Goal: Task Accomplishment & Management: Manage account settings

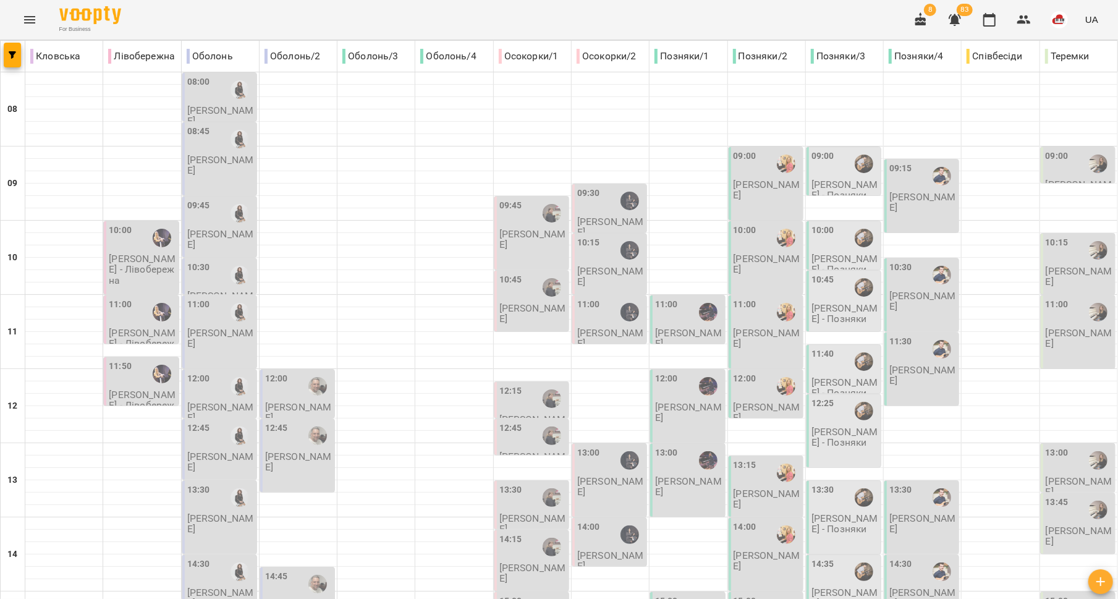
click at [951, 12] on icon "button" at bounding box center [955, 19] width 15 height 15
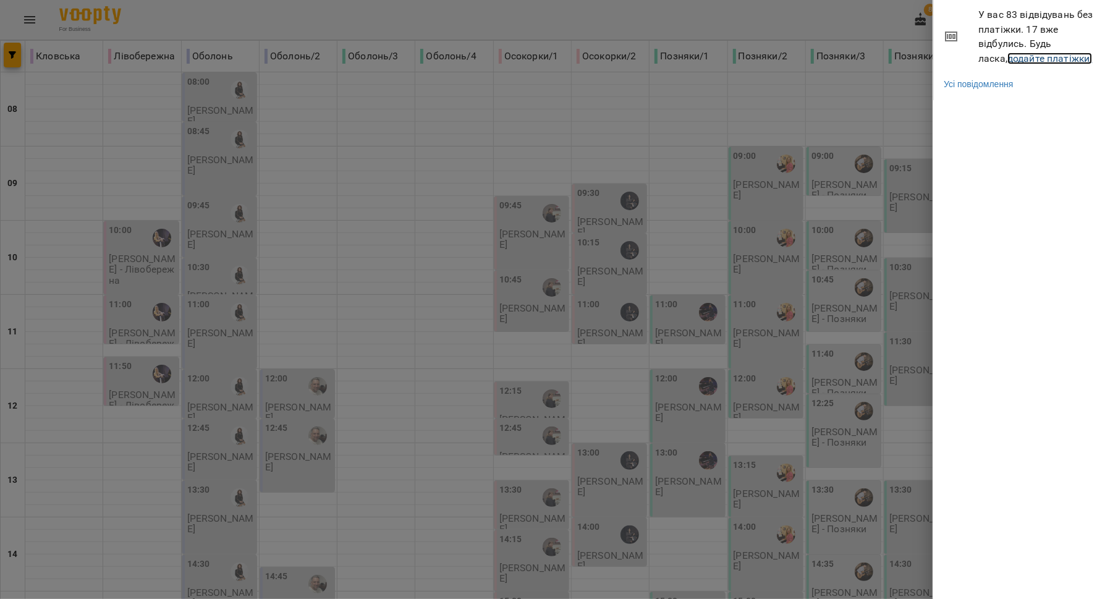
click at [1008, 61] on link "додайте платіжки!" at bounding box center [1050, 59] width 85 height 12
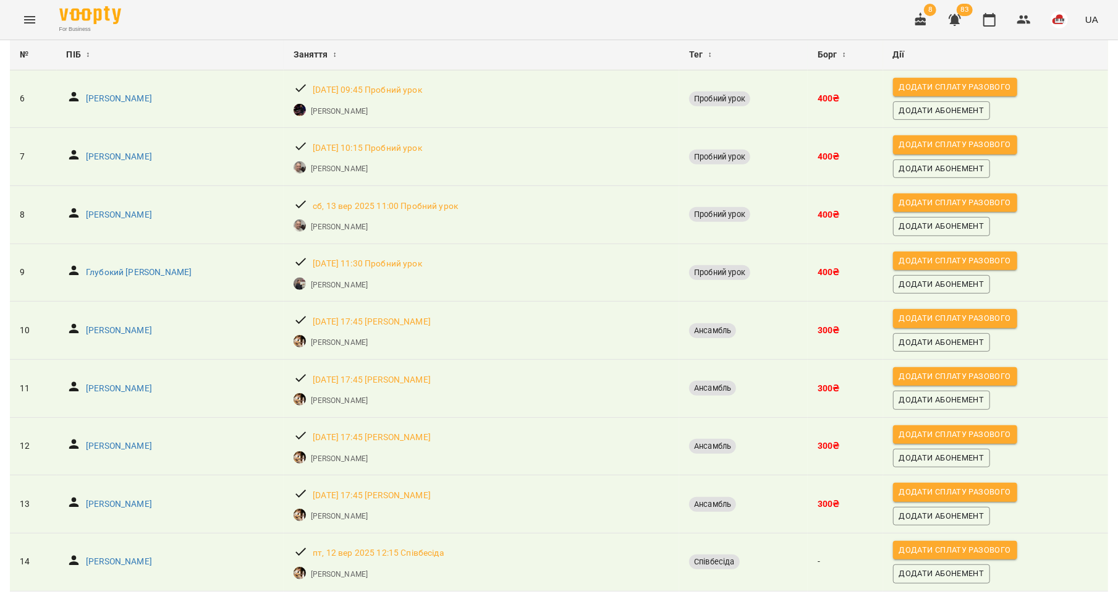
scroll to position [419, 0]
click at [101, 498] on p "[PERSON_NAME]" at bounding box center [119, 504] width 66 height 12
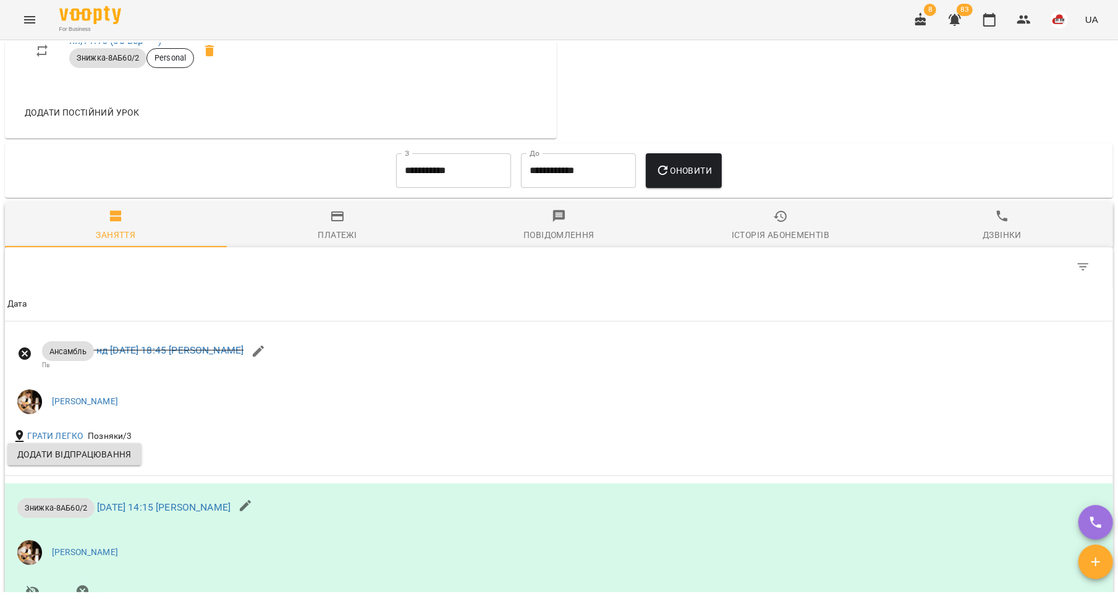
click at [762, 230] on span "Історія абонементів" at bounding box center [780, 225] width 207 height 33
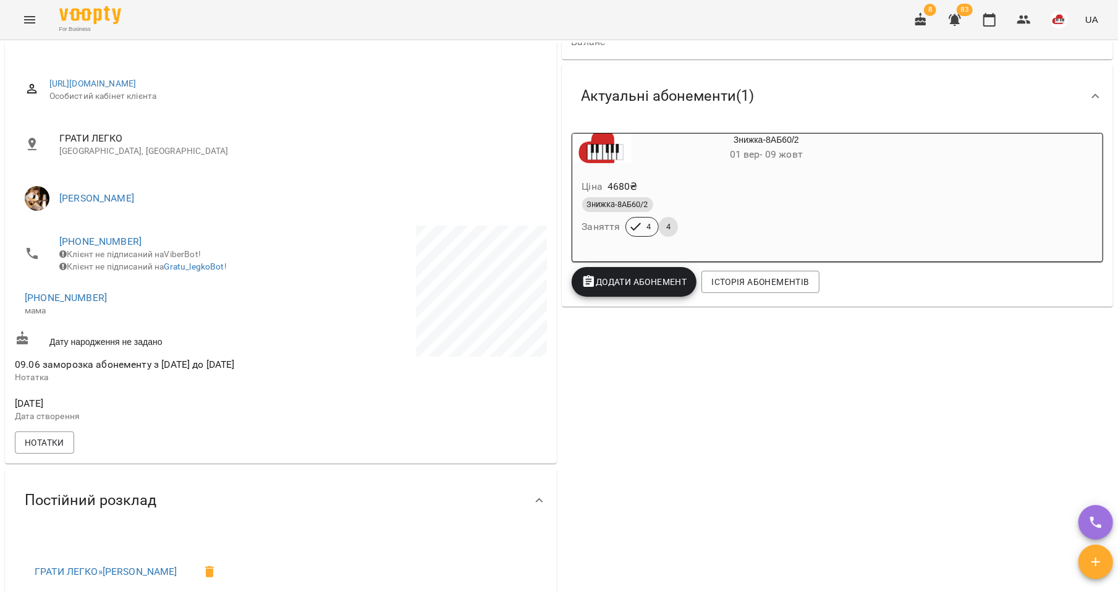
scroll to position [38, 0]
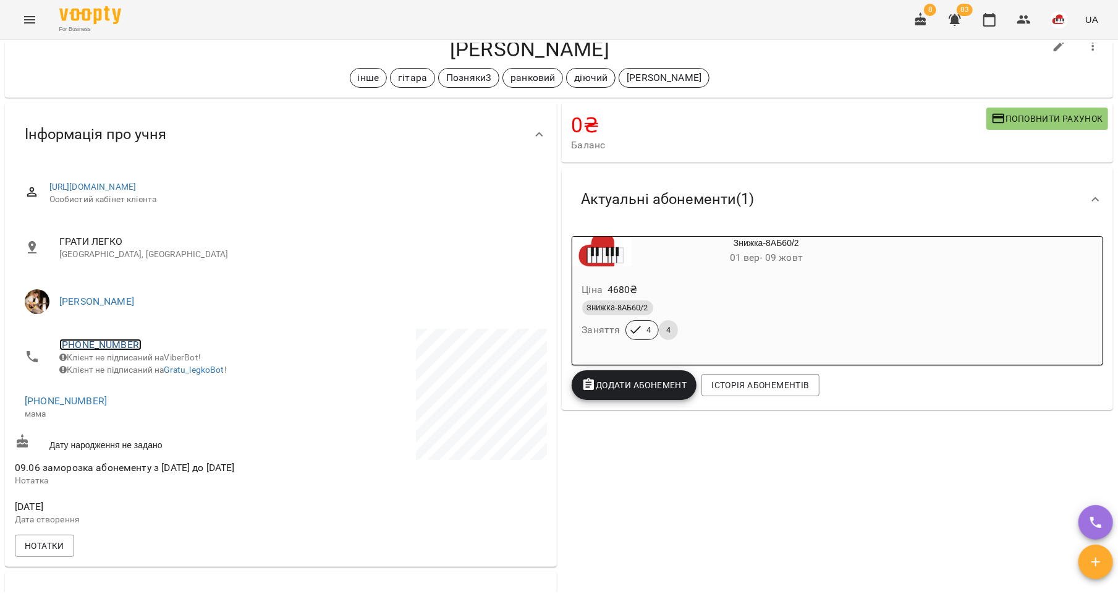
click at [98, 346] on link "[PHONE_NUMBER]" at bounding box center [100, 345] width 82 height 12
click at [143, 393] on img at bounding box center [151, 389] width 19 height 19
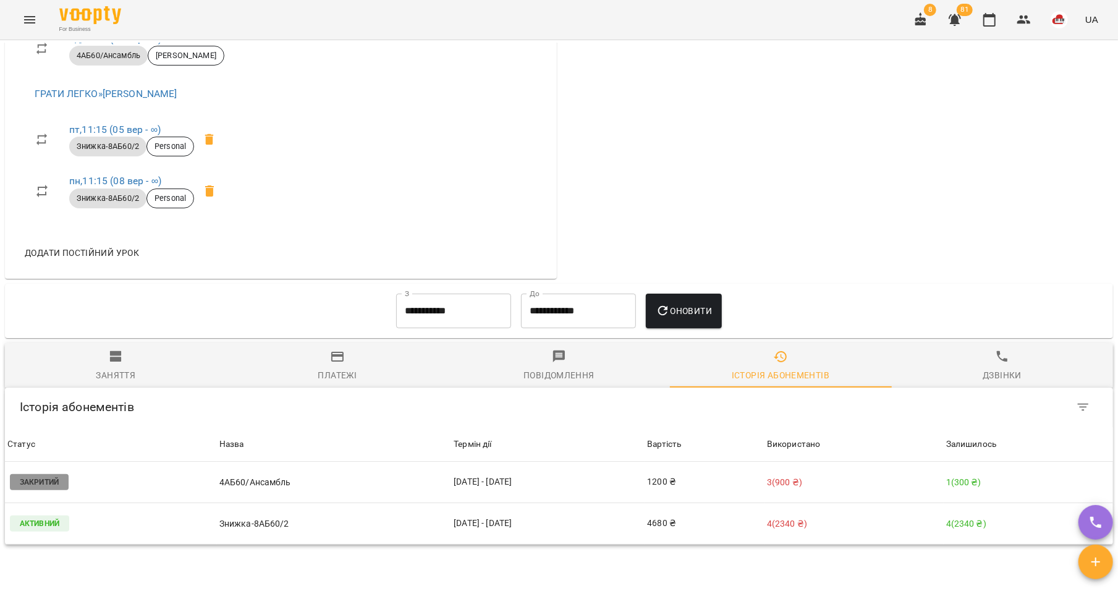
scroll to position [768, 0]
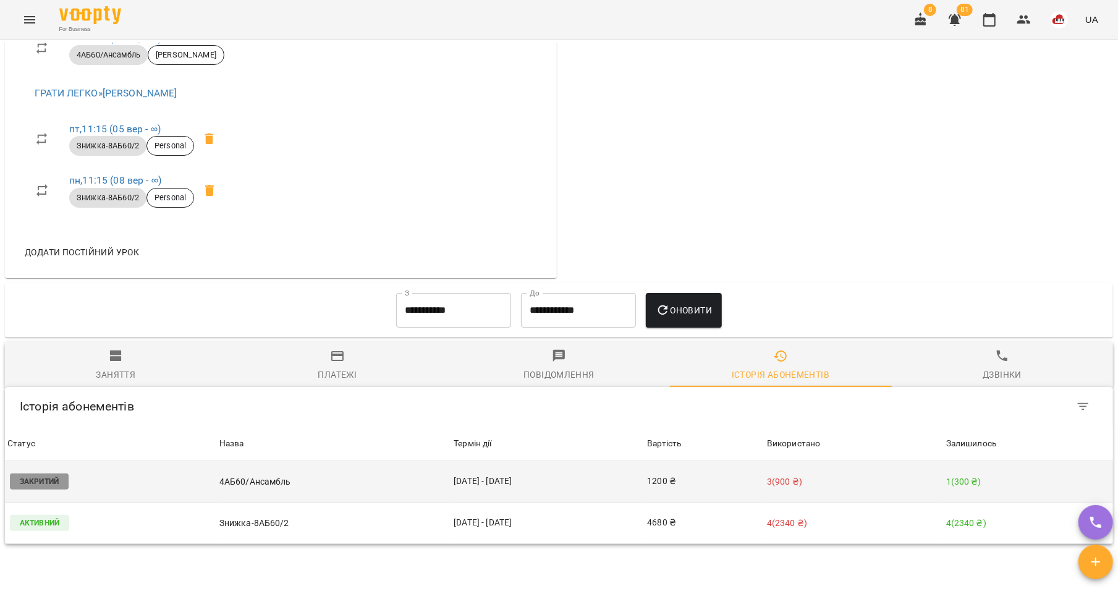
click at [686, 479] on td "1200 ₴" at bounding box center [705, 481] width 120 height 41
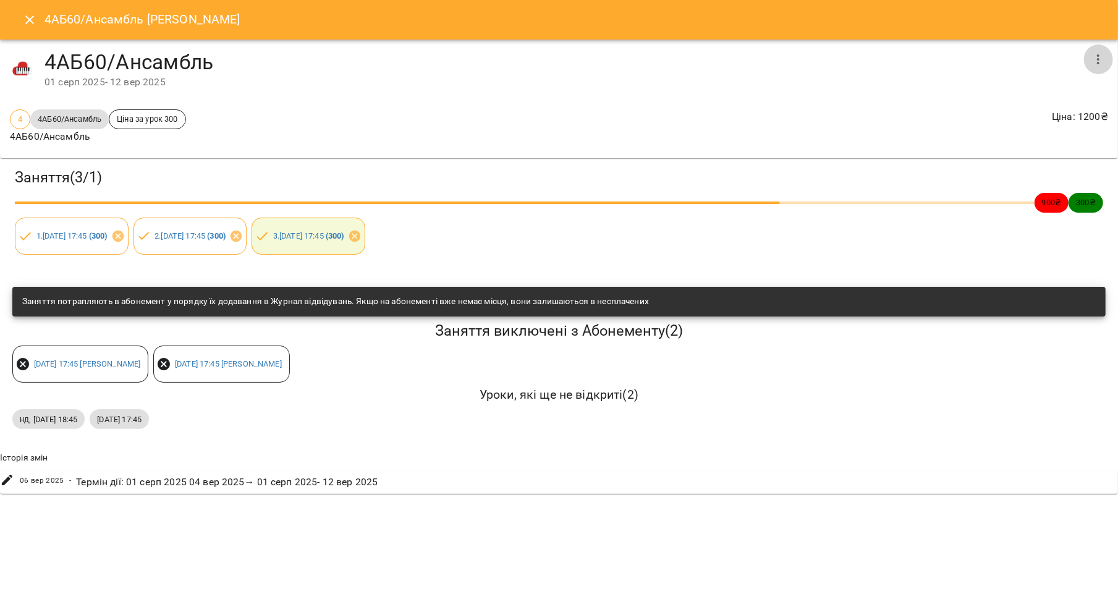
click at [1096, 57] on icon "button" at bounding box center [1098, 59] width 15 height 15
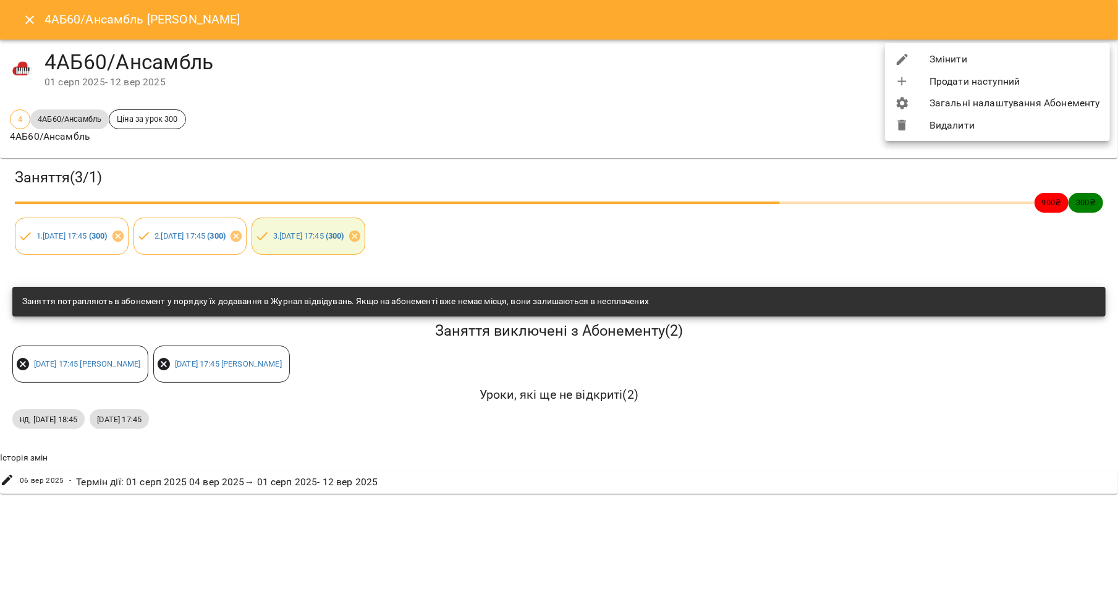
click at [1044, 64] on li "Змінити" at bounding box center [997, 59] width 225 height 22
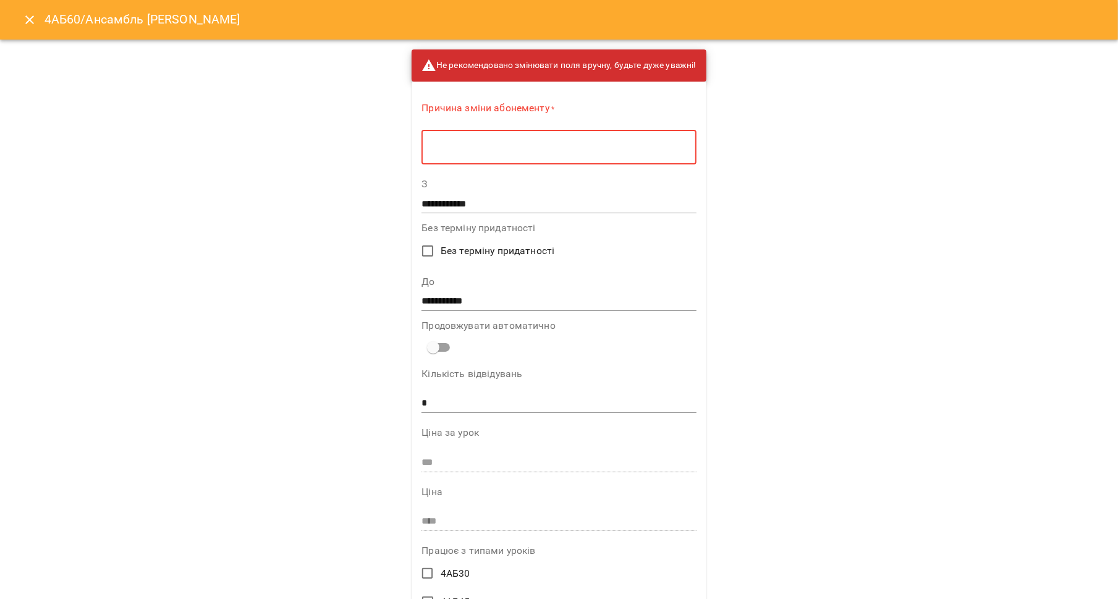
click at [618, 153] on textarea at bounding box center [558, 148] width 257 height 12
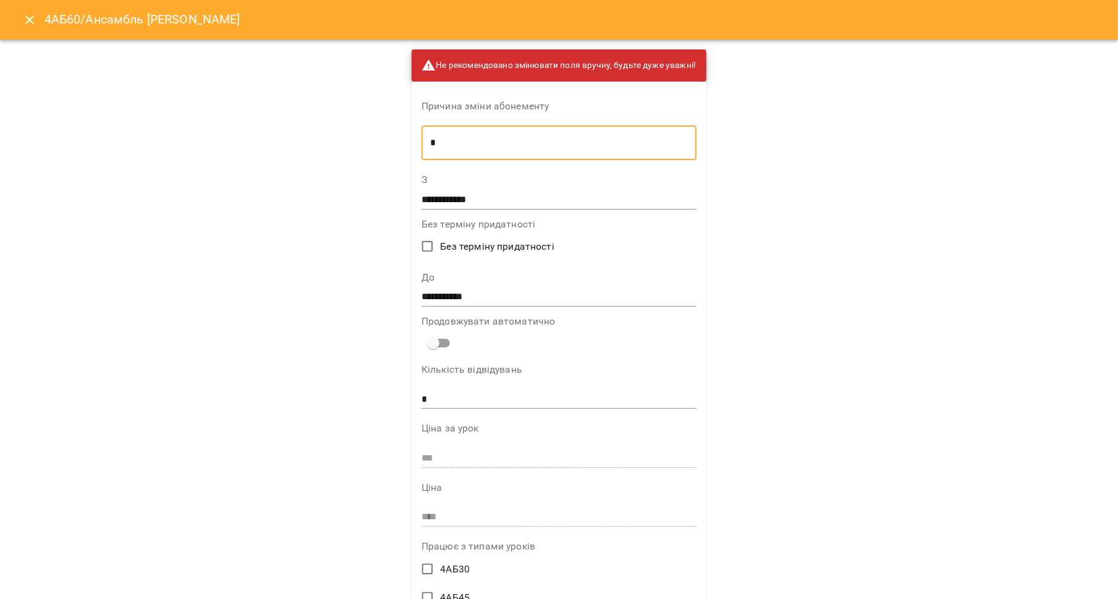
type textarea "*"
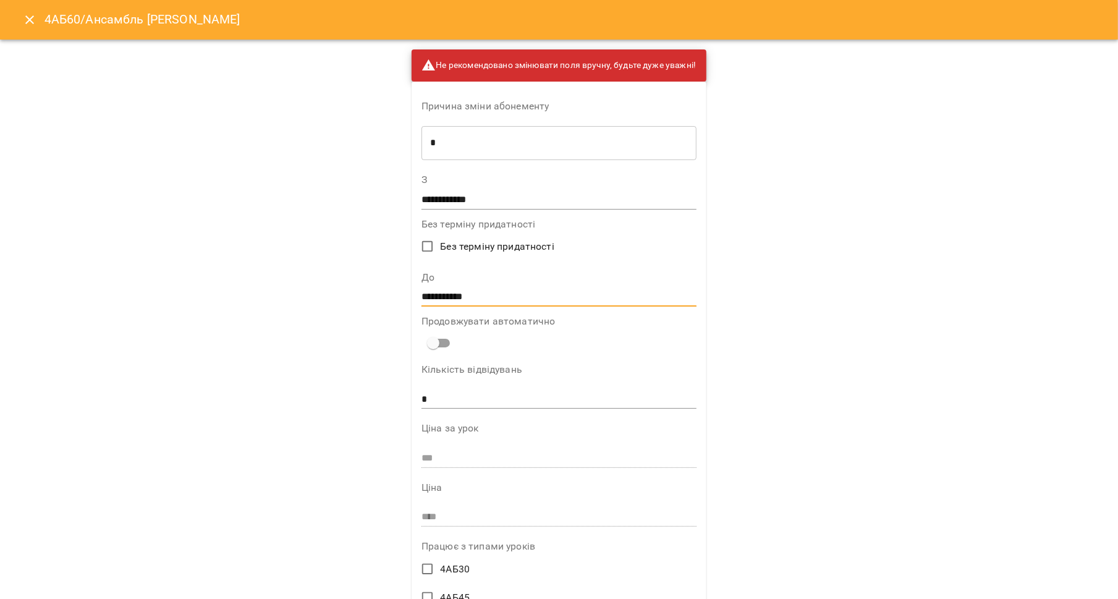
click at [572, 292] on input "**********" at bounding box center [559, 297] width 275 height 20
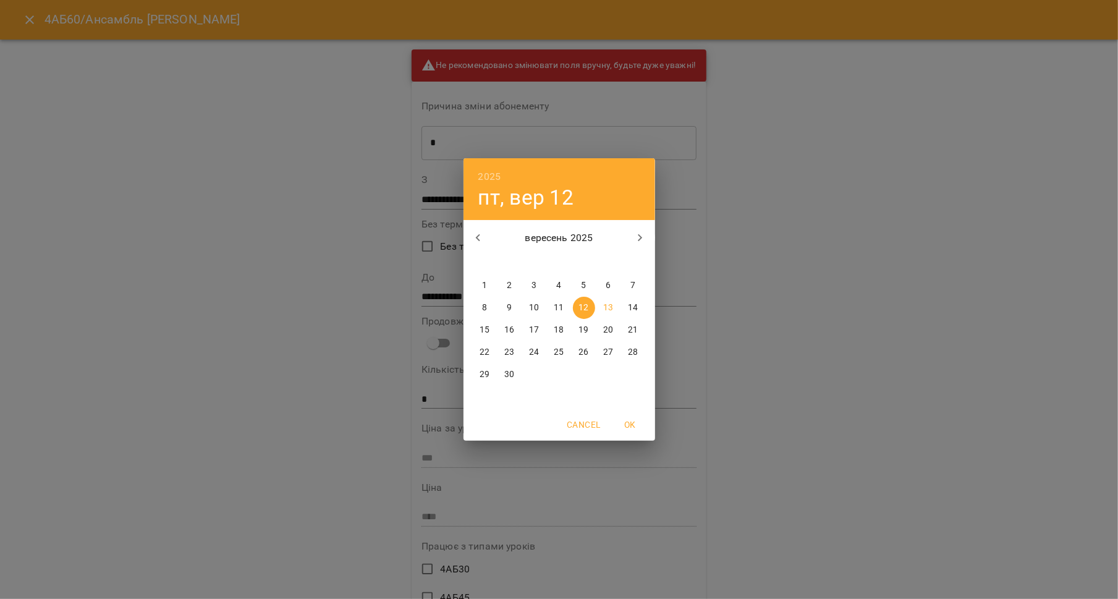
click at [637, 307] on p "14" at bounding box center [633, 308] width 10 height 12
type input "**********"
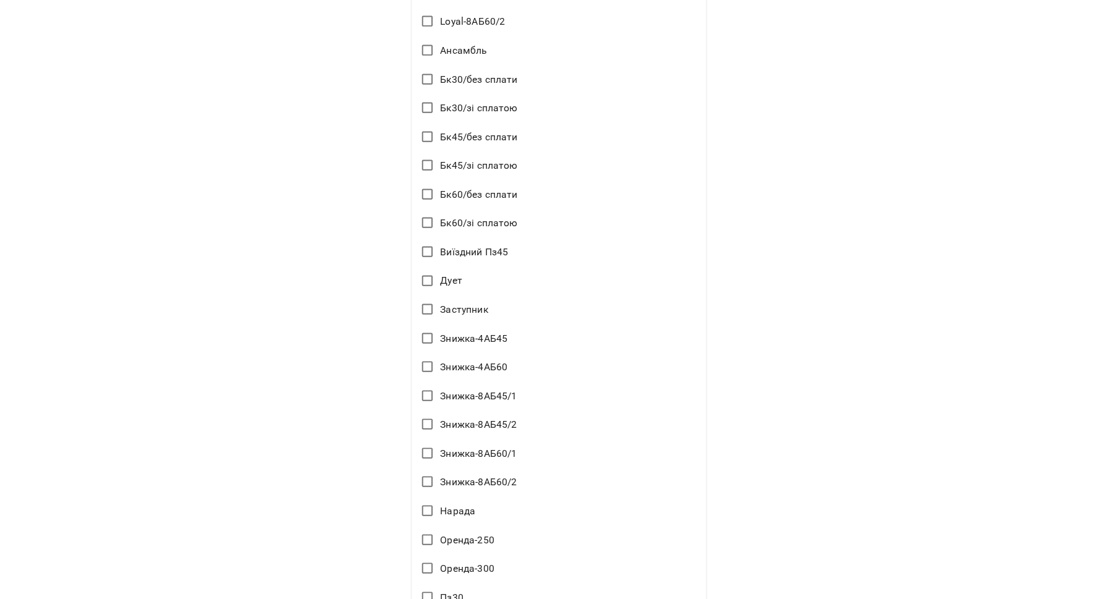
scroll to position [1338, 0]
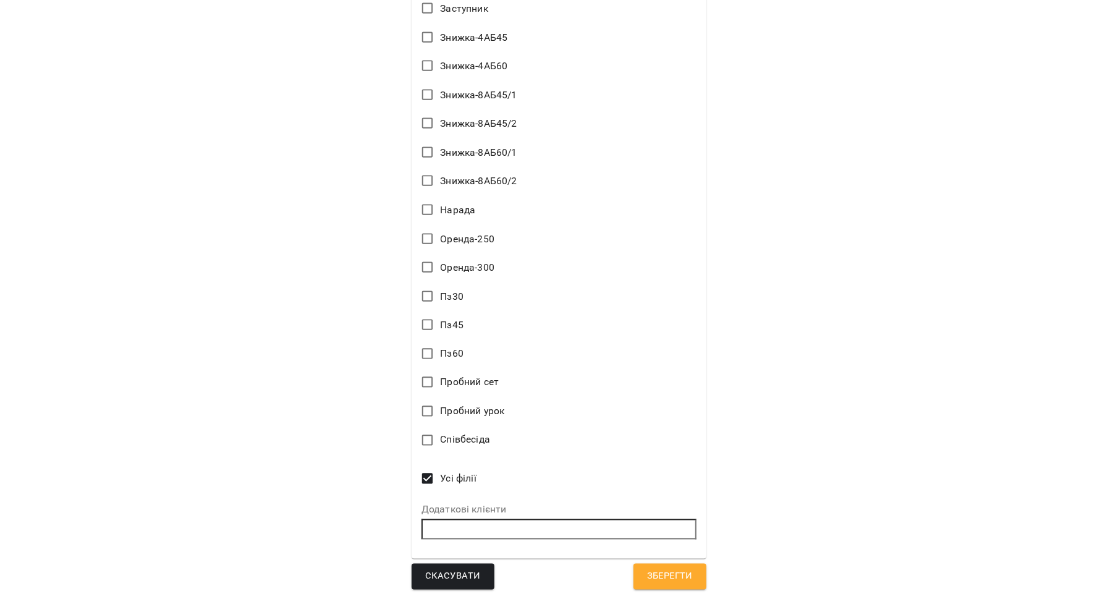
click at [670, 579] on span "Зберегти" at bounding box center [670, 577] width 46 height 16
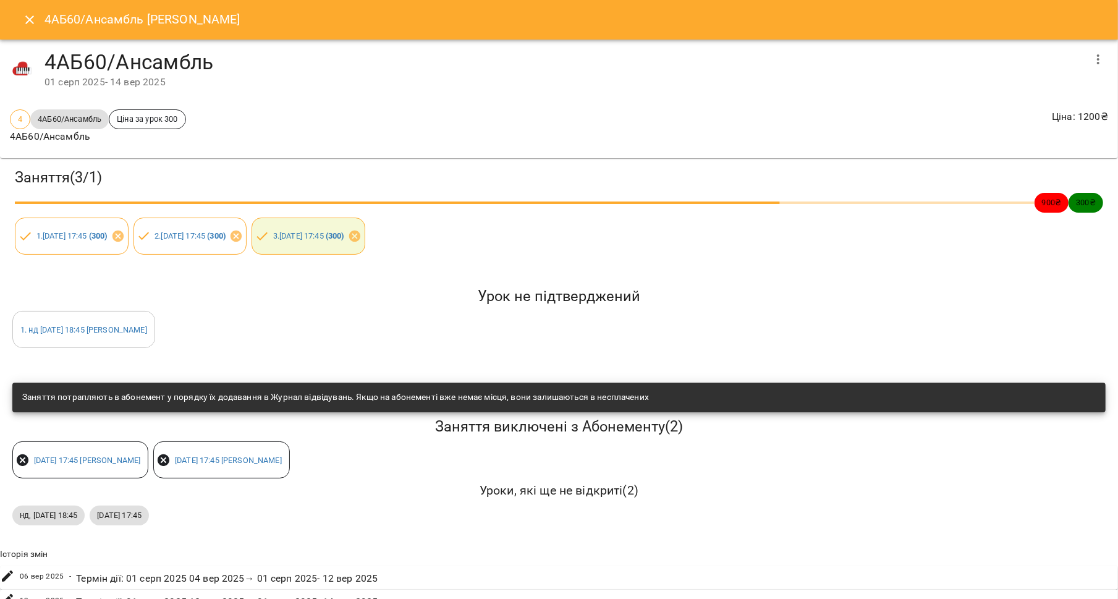
click at [22, 25] on icon "Close" at bounding box center [29, 19] width 15 height 15
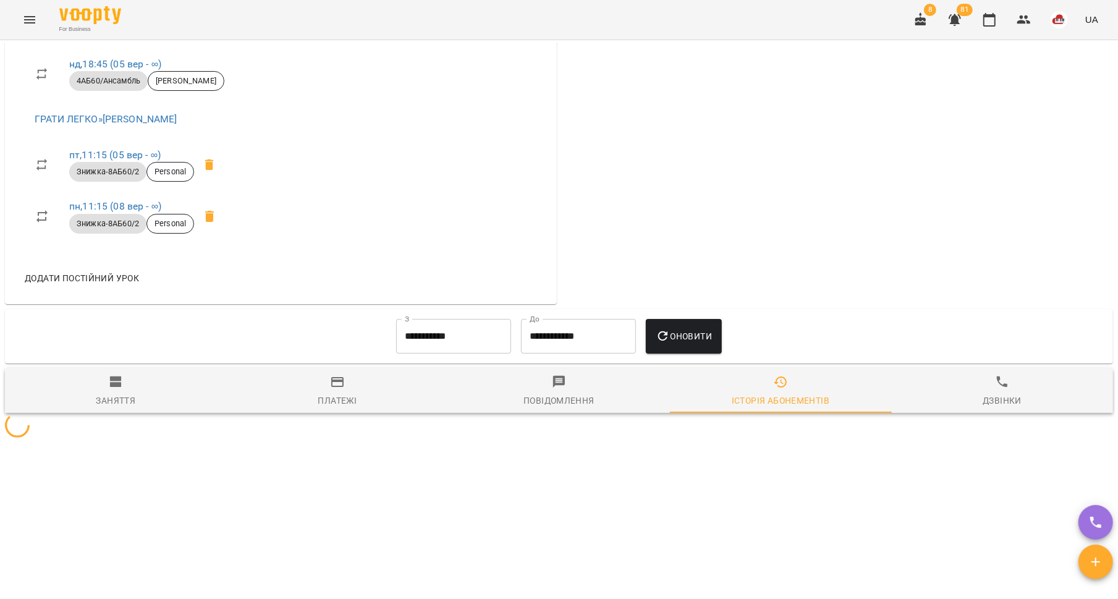
scroll to position [750, 0]
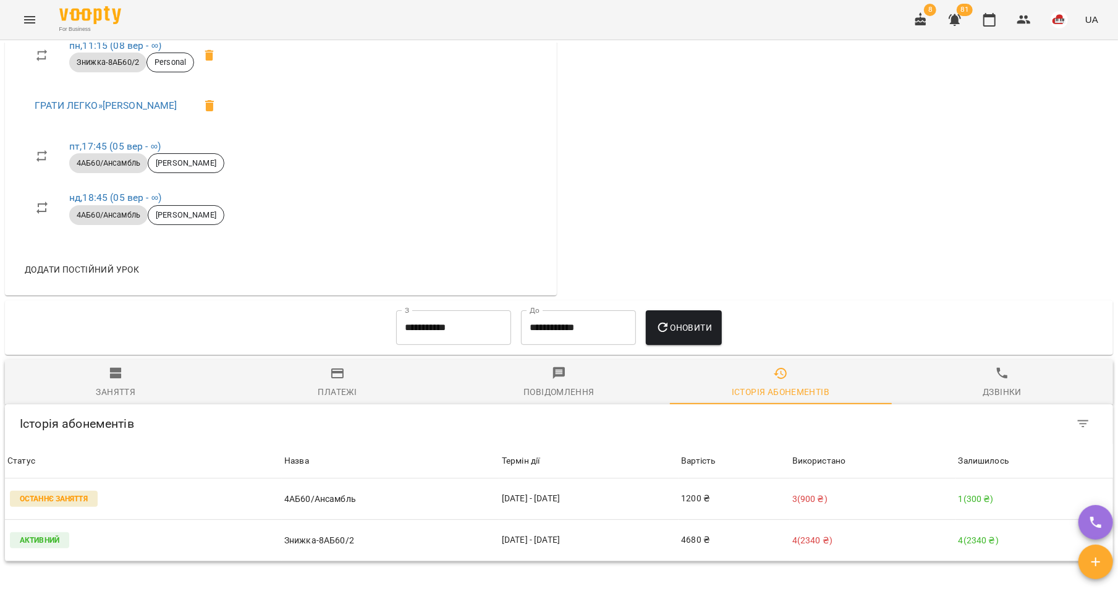
click at [108, 396] on div "Заняття" at bounding box center [116, 391] width 40 height 15
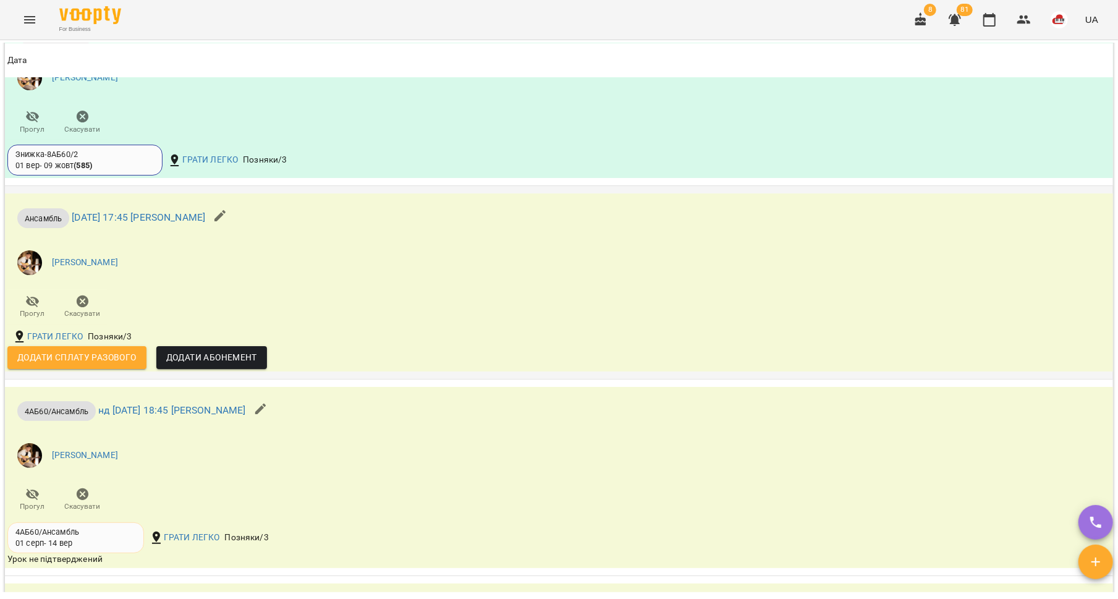
scroll to position [1564, 0]
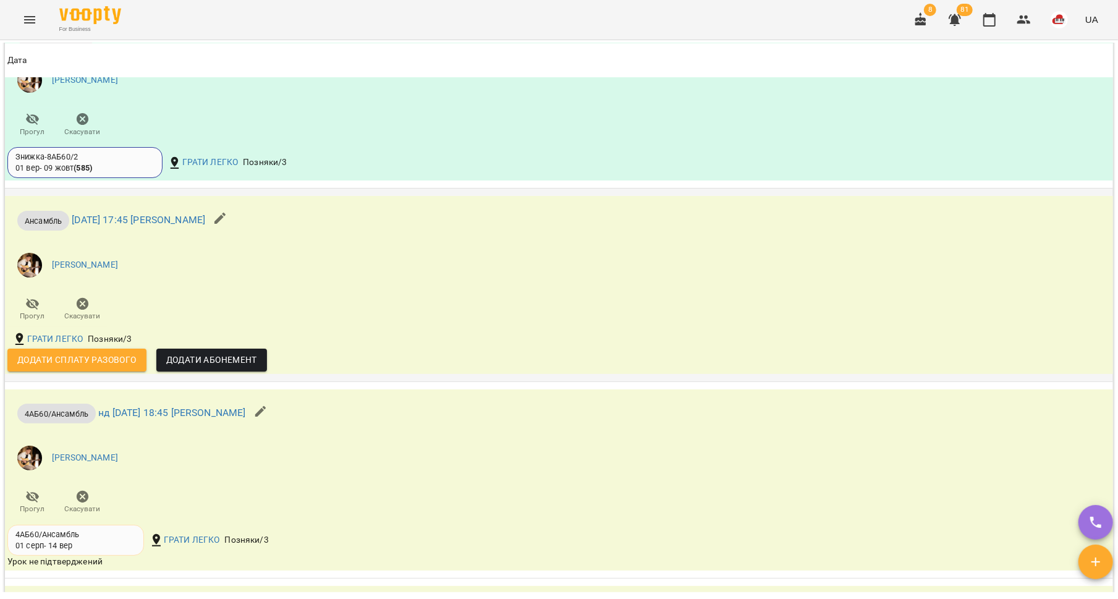
click at [227, 226] on icon "button" at bounding box center [220, 218] width 15 height 15
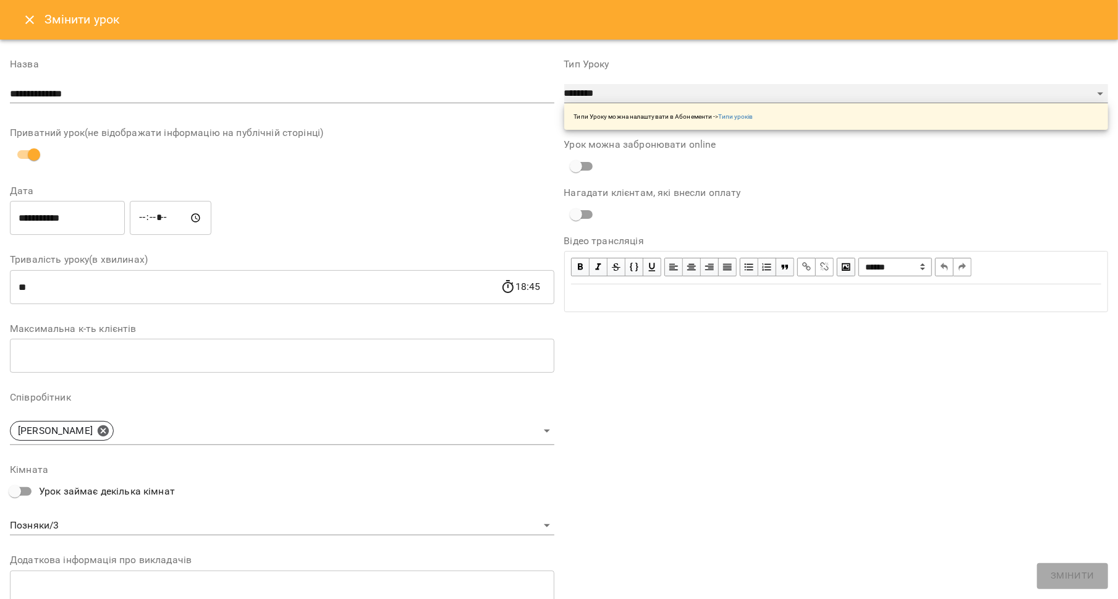
click at [587, 102] on select "**********" at bounding box center [836, 94] width 545 height 20
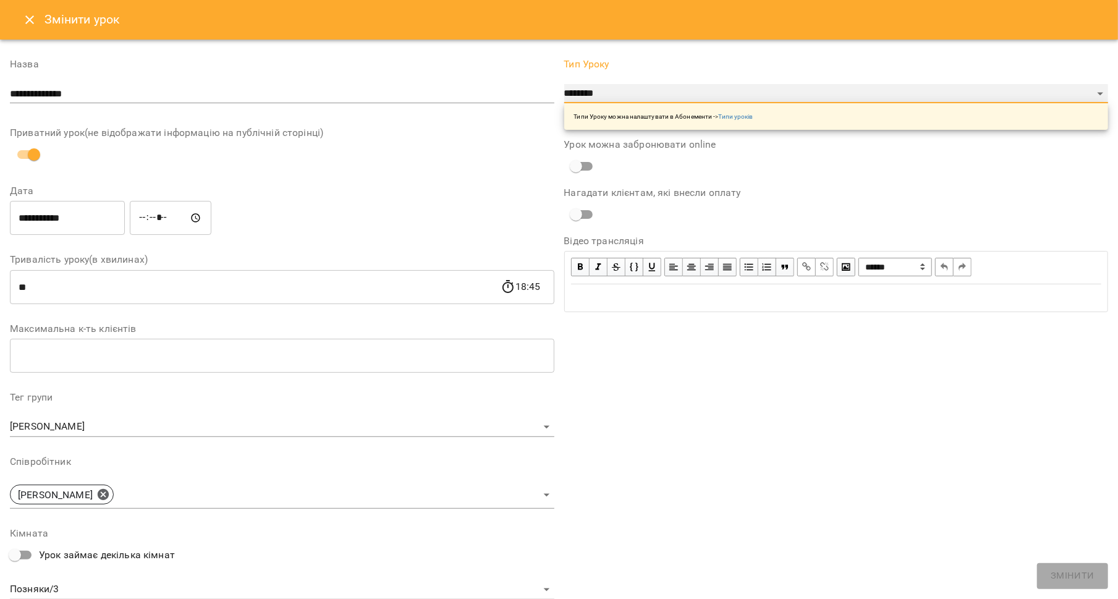
select select "**********"
click at [564, 84] on select "**********" at bounding box center [836, 94] width 545 height 20
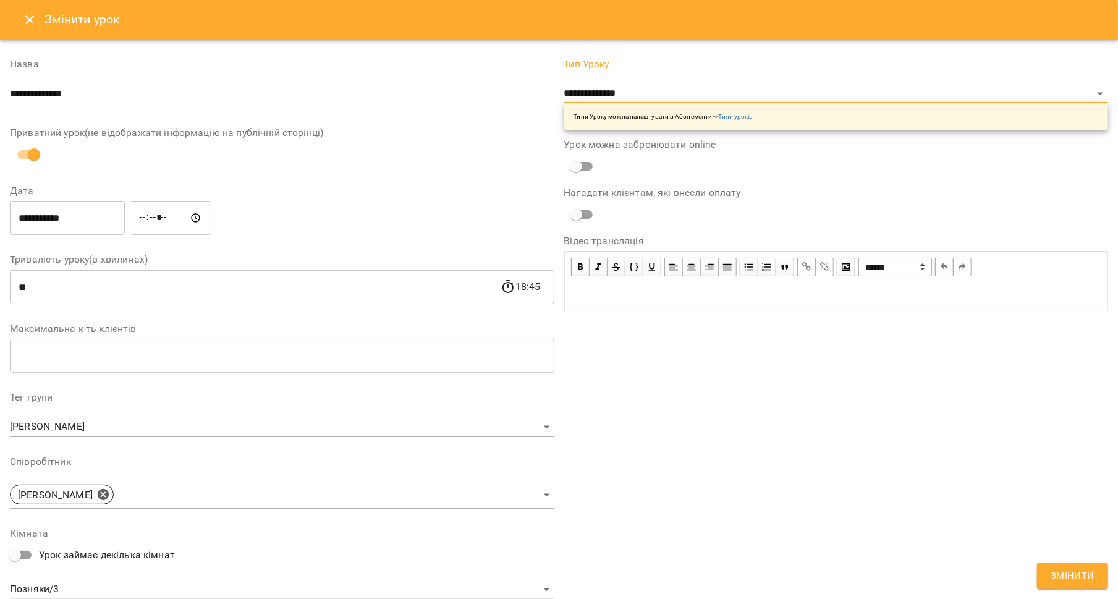
click at [1062, 561] on div "**********" at bounding box center [836, 412] width 554 height 734
click at [1062, 571] on span "Змінити" at bounding box center [1073, 576] width 44 height 16
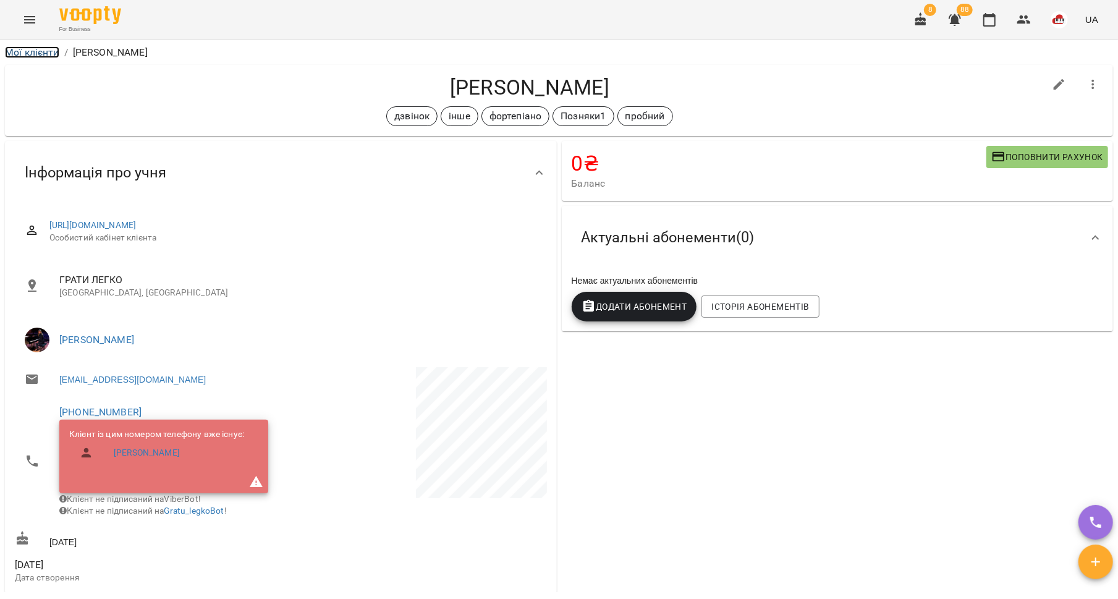
click at [38, 57] on link "Мої клієнти" at bounding box center [32, 52] width 54 height 12
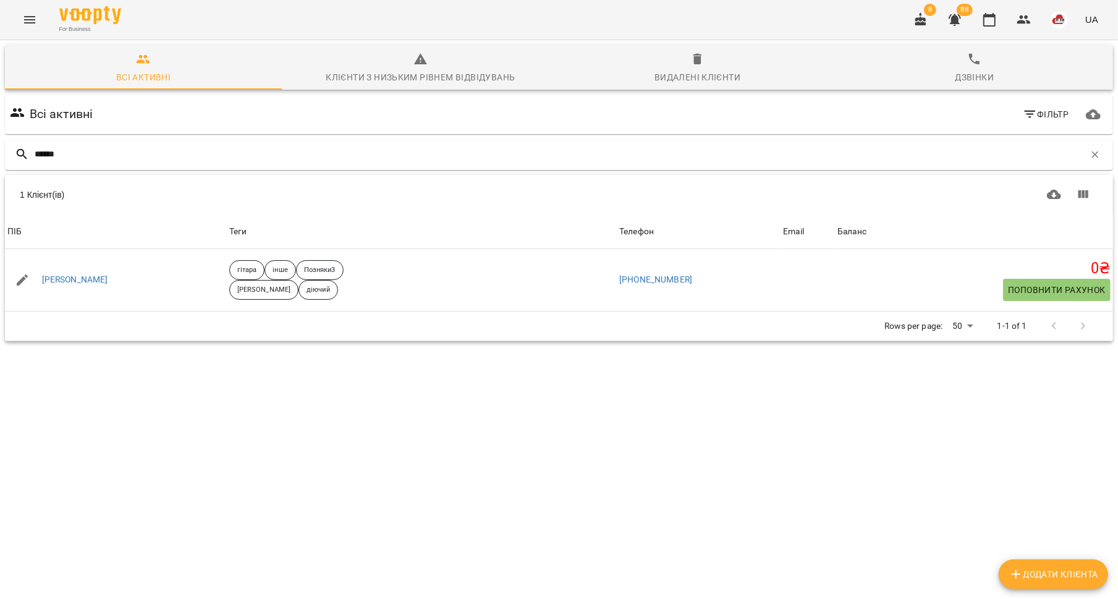
type input "*******"
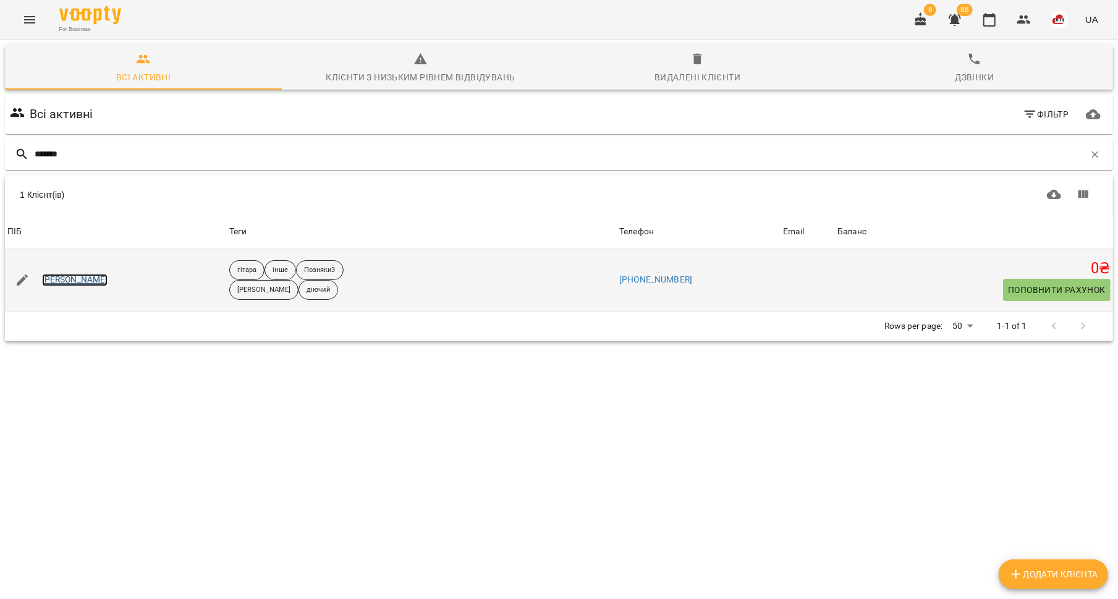
click at [75, 285] on link "[PERSON_NAME]" at bounding box center [75, 280] width 66 height 12
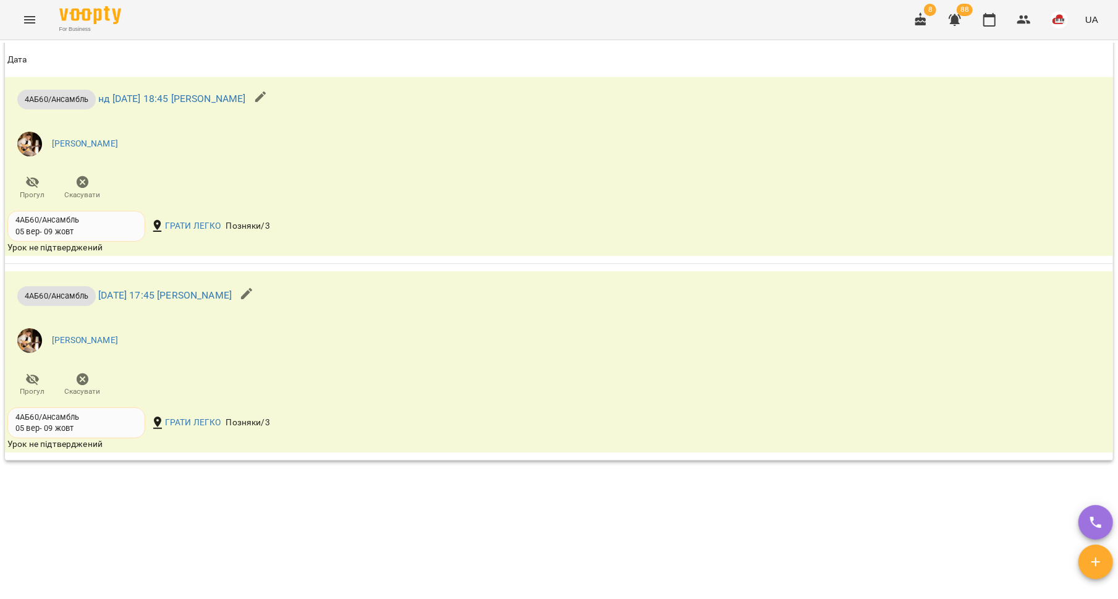
scroll to position [1170, 0]
click at [32, 19] on icon "Menu" at bounding box center [29, 19] width 15 height 15
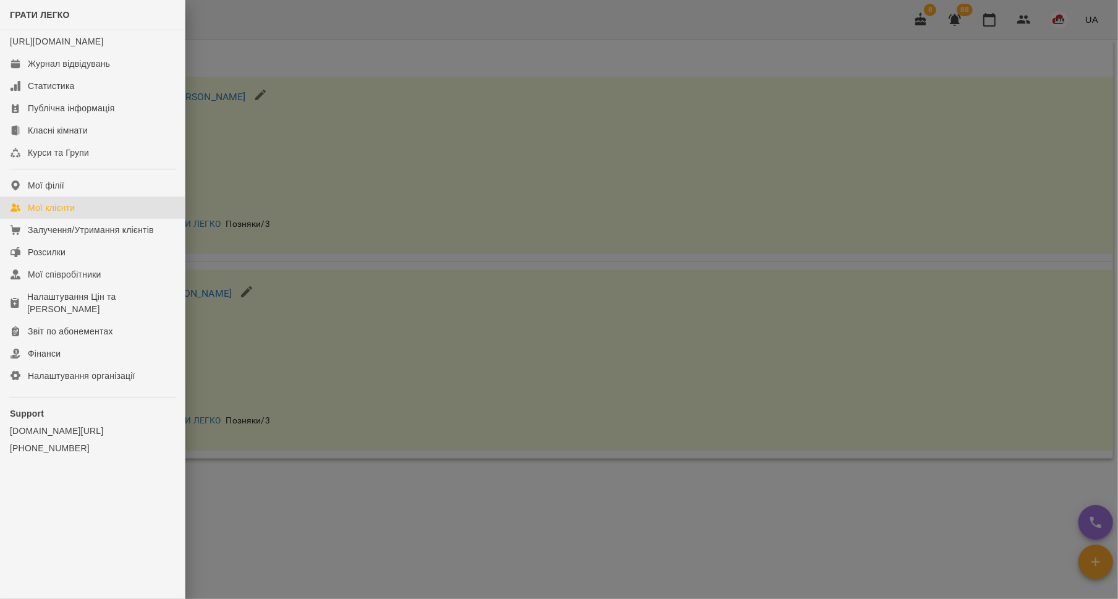
click at [72, 214] on div "Мої клієнти" at bounding box center [51, 208] width 47 height 12
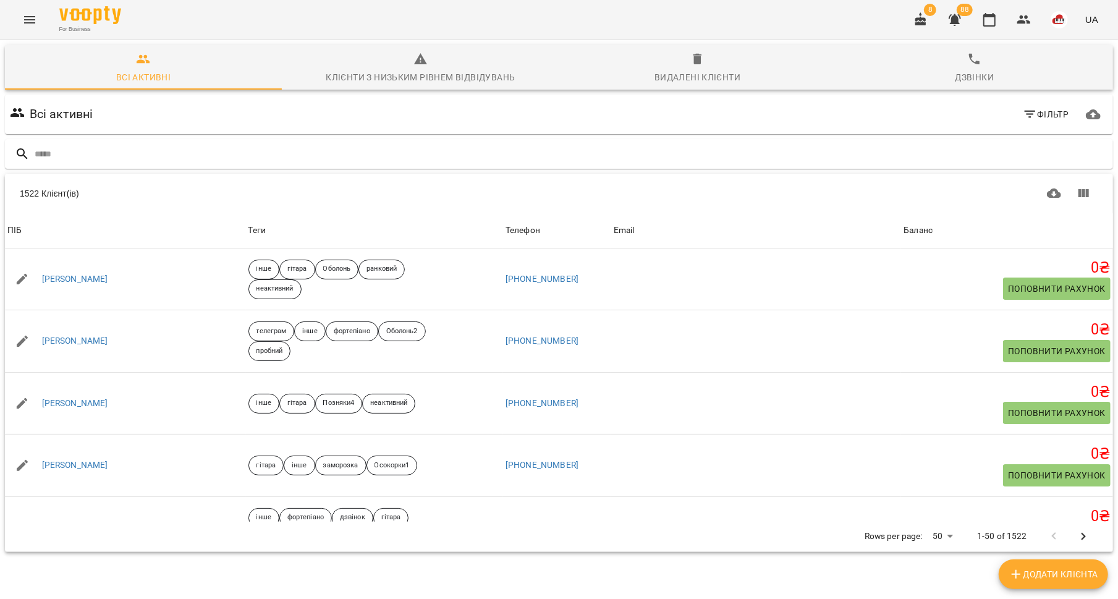
click at [14, 9] on div "For Business 8 88 UA" at bounding box center [559, 20] width 1118 height 40
click at [22, 22] on button "Menu" at bounding box center [30, 20] width 30 height 30
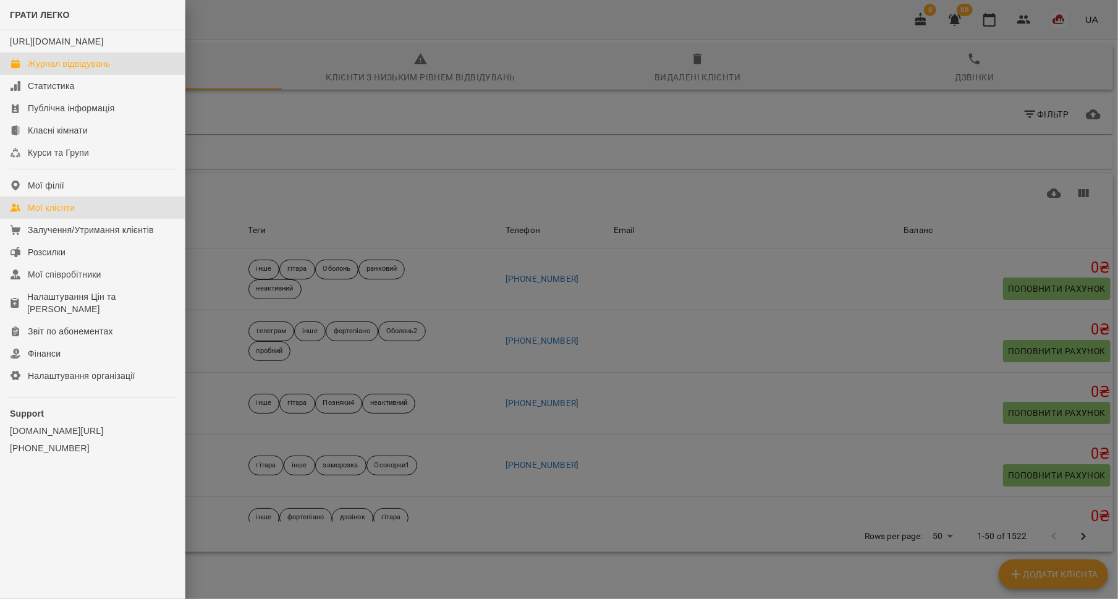
click at [45, 70] on div "Журнал відвідувань" at bounding box center [69, 63] width 82 height 12
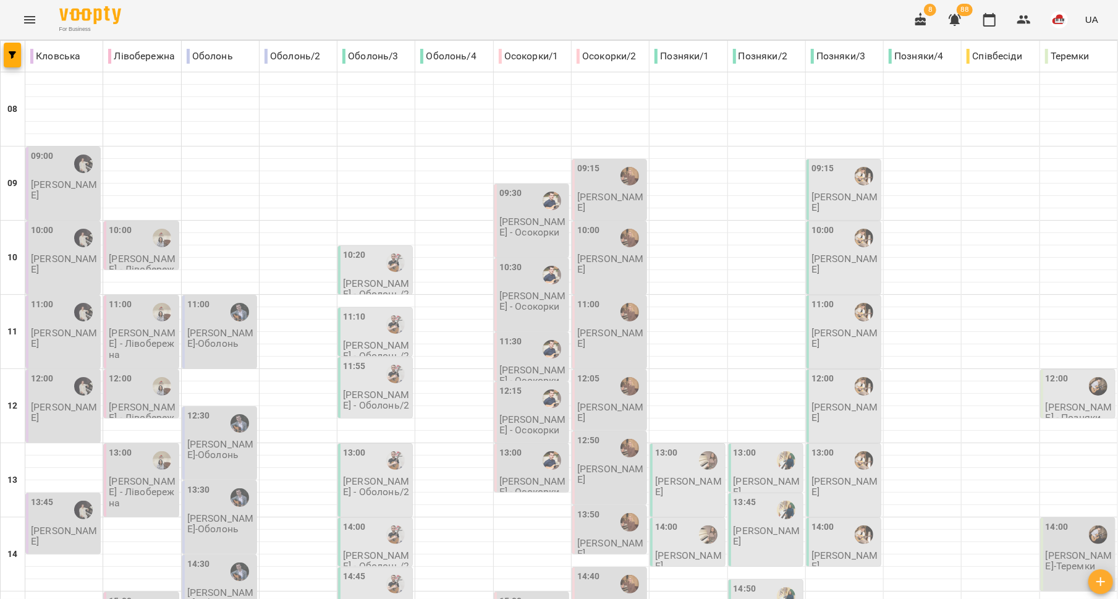
scroll to position [519, 0]
type input "**********"
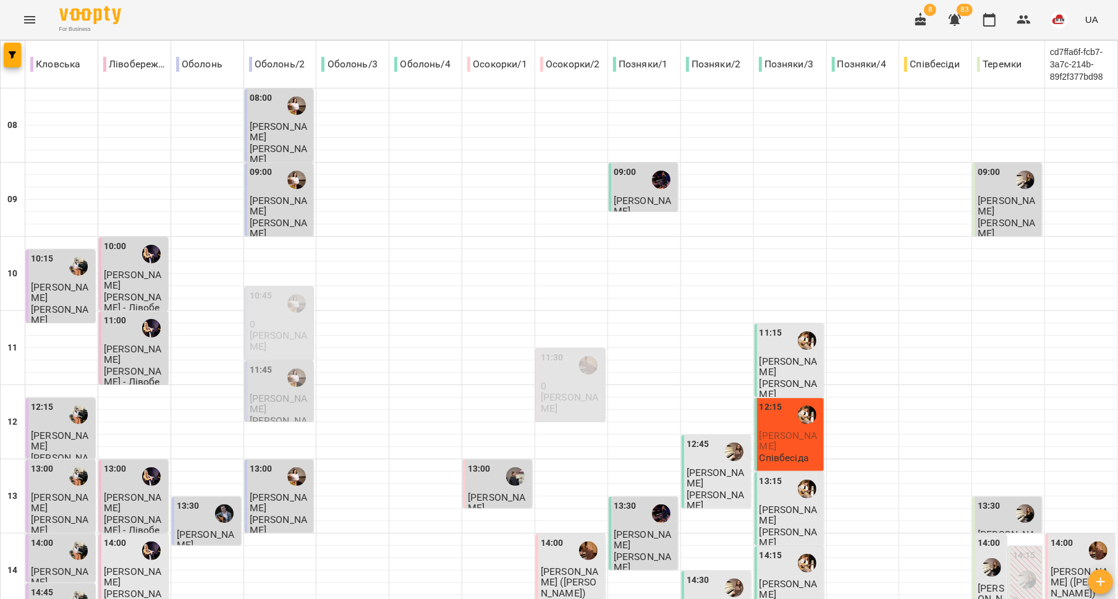
scroll to position [68, 0]
click at [278, 289] on div "10:45" at bounding box center [281, 303] width 62 height 28
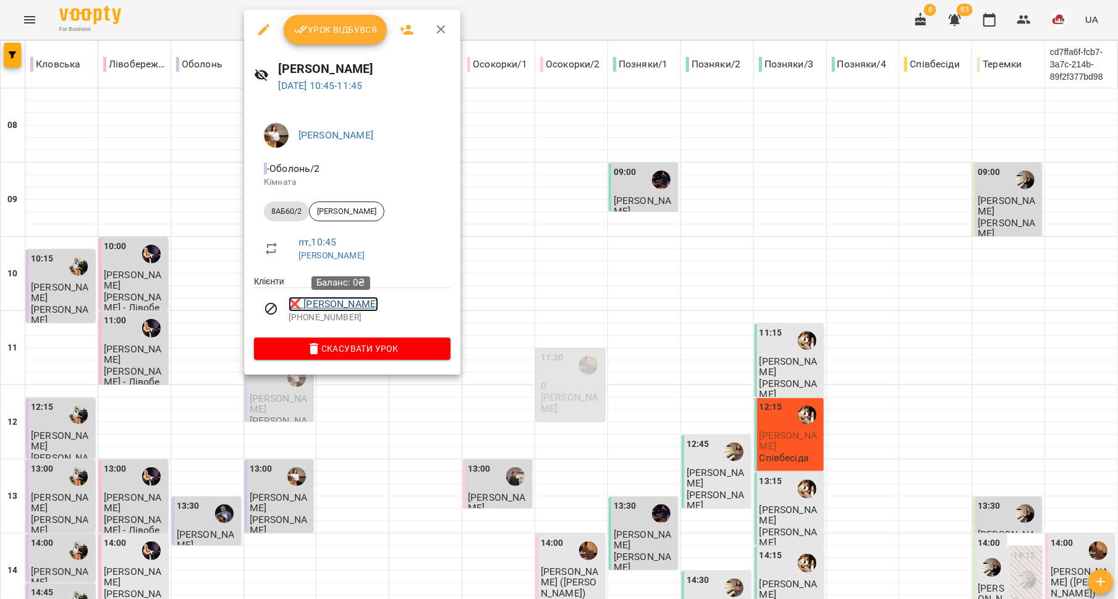
click at [324, 304] on link "❌ Каразей Олександр" at bounding box center [334, 304] width 90 height 15
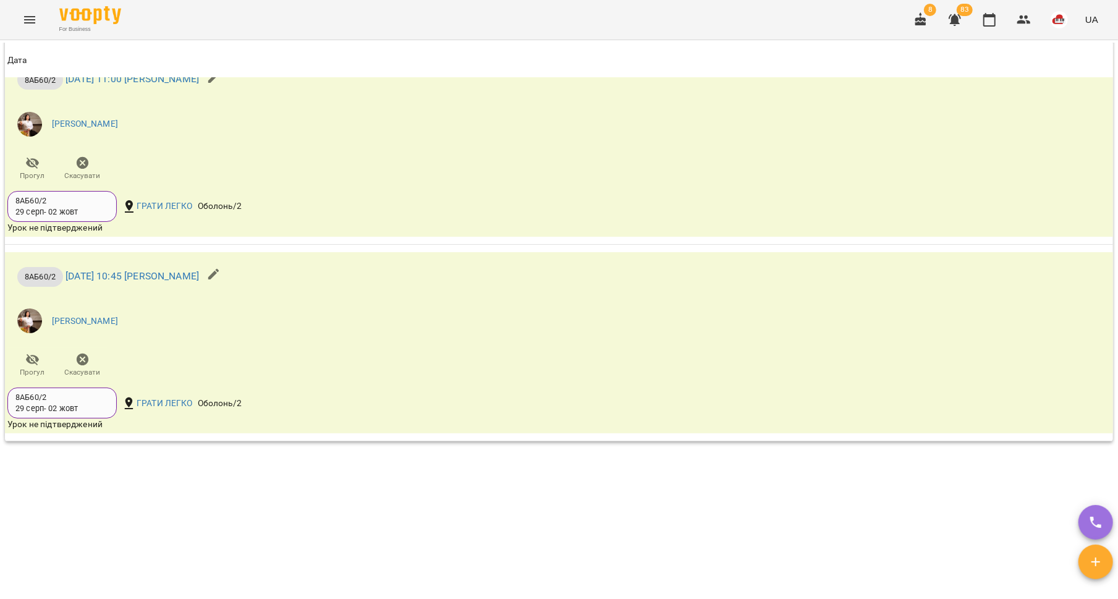
scroll to position [1496, 0]
click at [954, 22] on icon "button" at bounding box center [955, 20] width 12 height 12
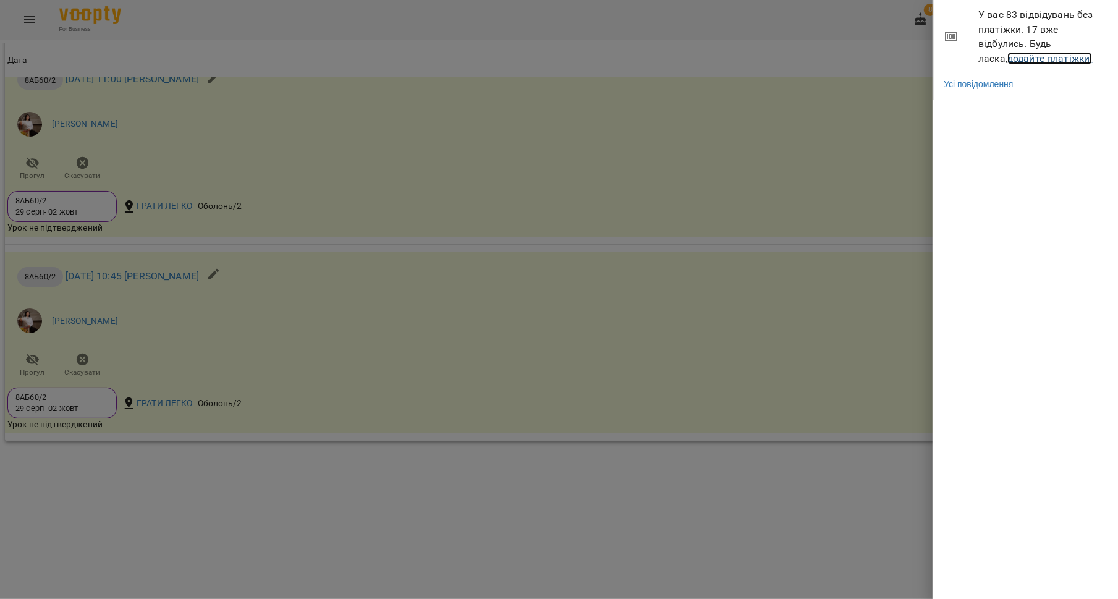
click at [1010, 56] on link "додайте платіжки!" at bounding box center [1050, 59] width 85 height 12
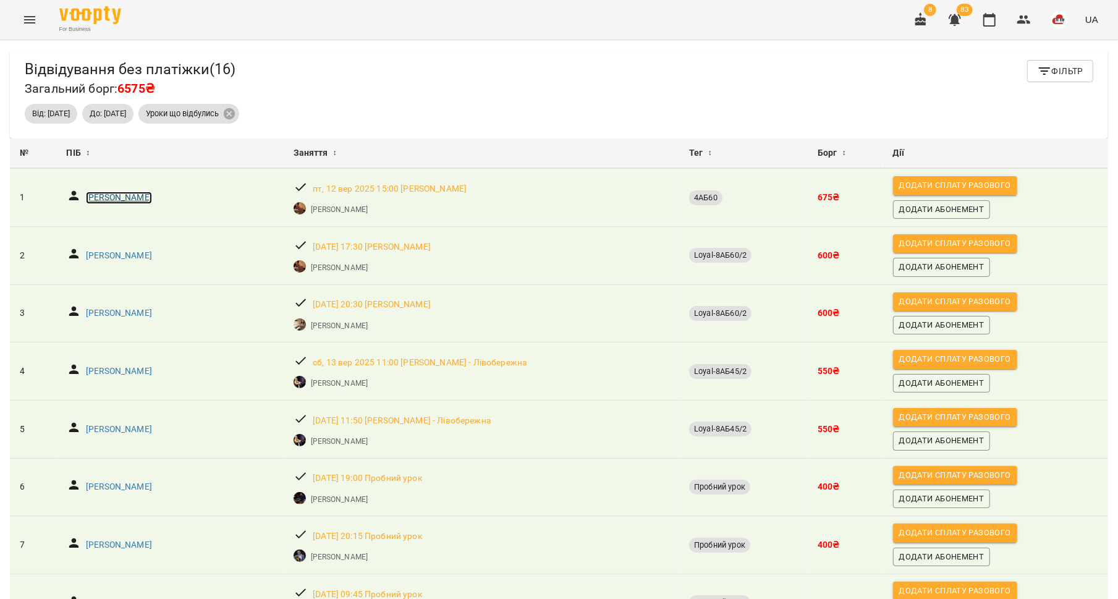
click at [103, 194] on p "Полюхович Марина" at bounding box center [119, 198] width 66 height 12
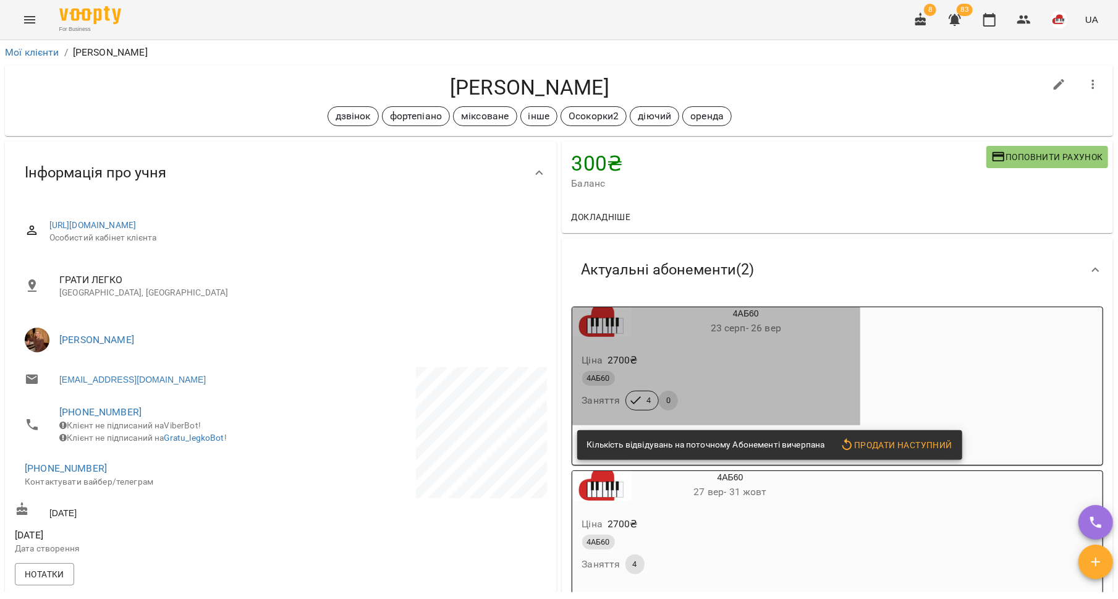
click at [726, 355] on div "Ціна 2700 ₴" at bounding box center [717, 360] width 274 height 22
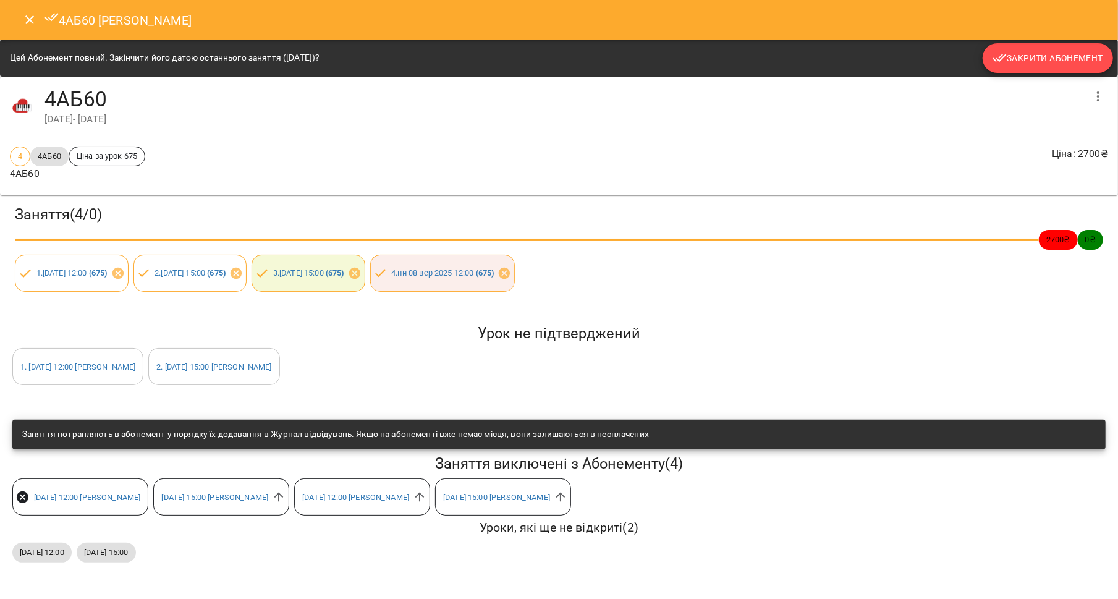
click at [1055, 53] on span "Закрити Абонемент" at bounding box center [1048, 58] width 111 height 15
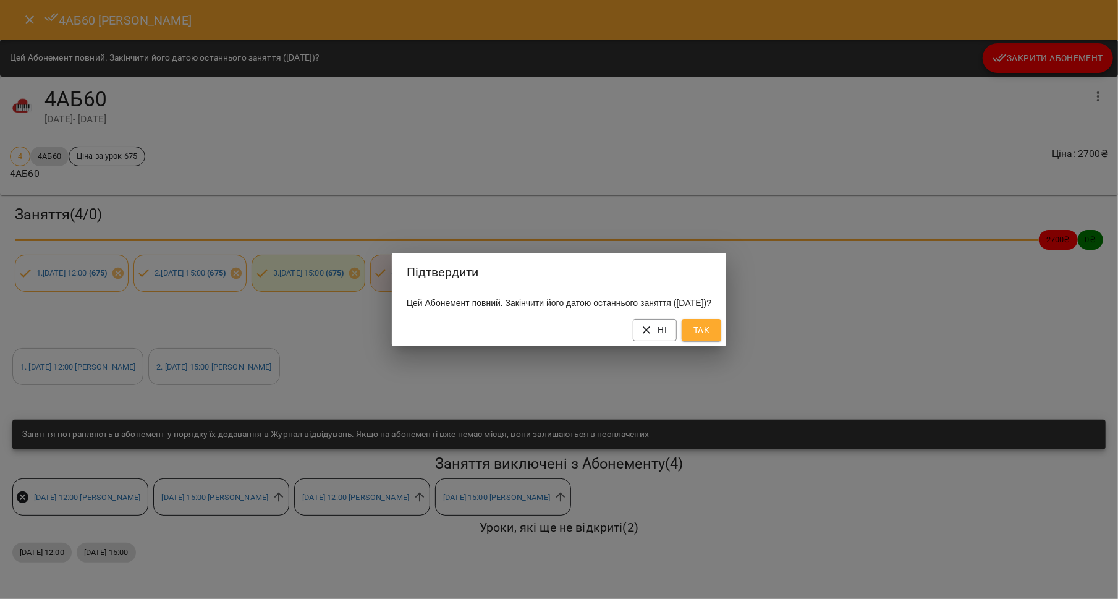
click at [711, 332] on span "Так" at bounding box center [702, 330] width 20 height 15
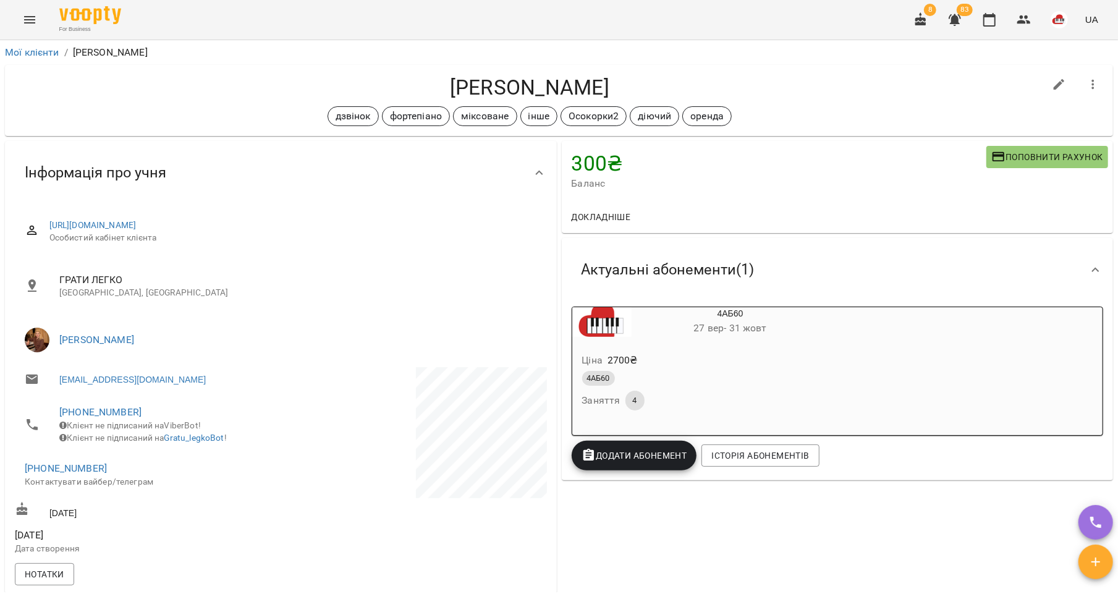
click at [707, 363] on div "Ціна 2700 ₴" at bounding box center [701, 360] width 242 height 22
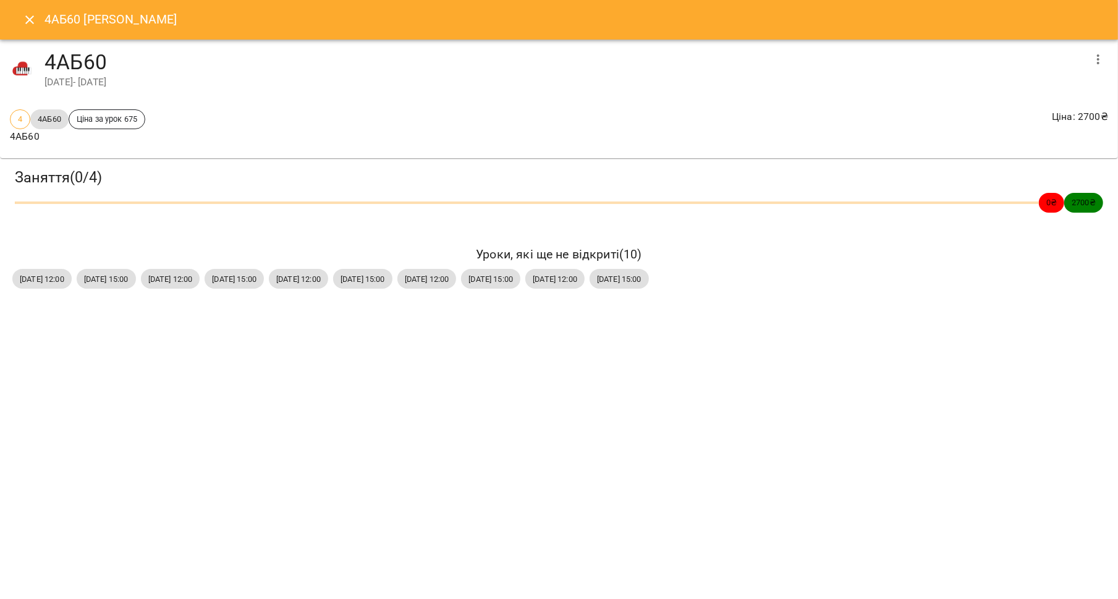
click at [1094, 60] on icon "button" at bounding box center [1098, 59] width 15 height 15
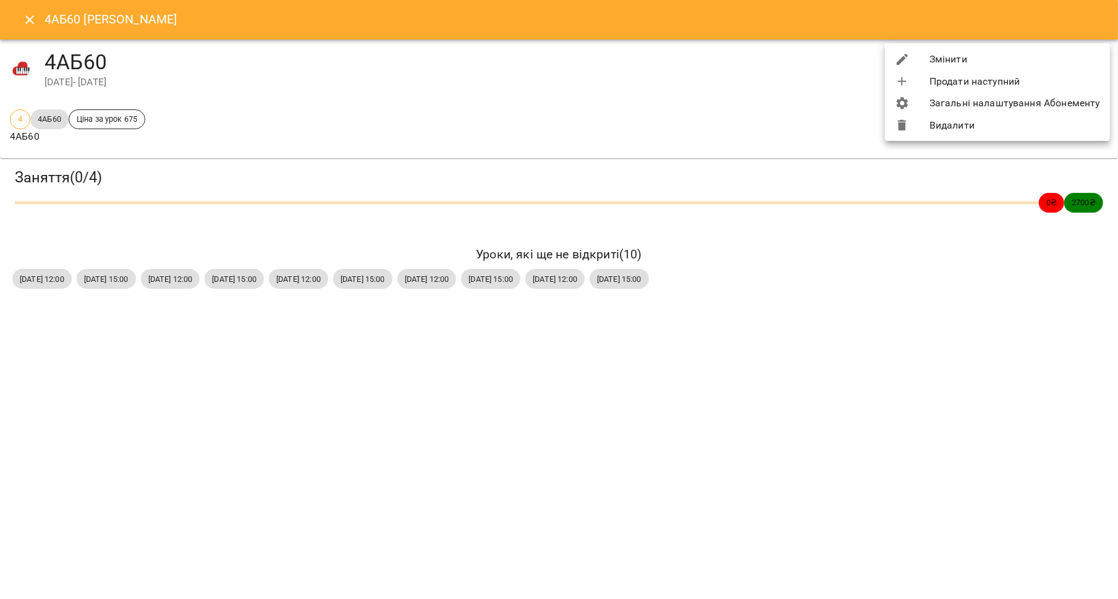
click at [1014, 57] on li "Змінити" at bounding box center [997, 59] width 225 height 22
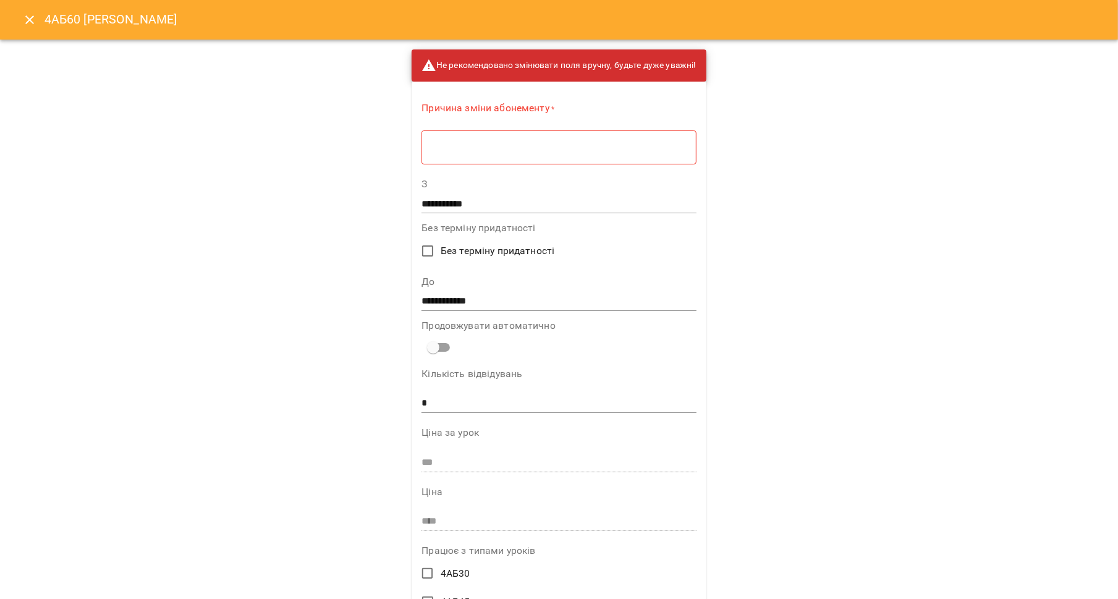
click at [571, 161] on div "* ​" at bounding box center [559, 147] width 274 height 35
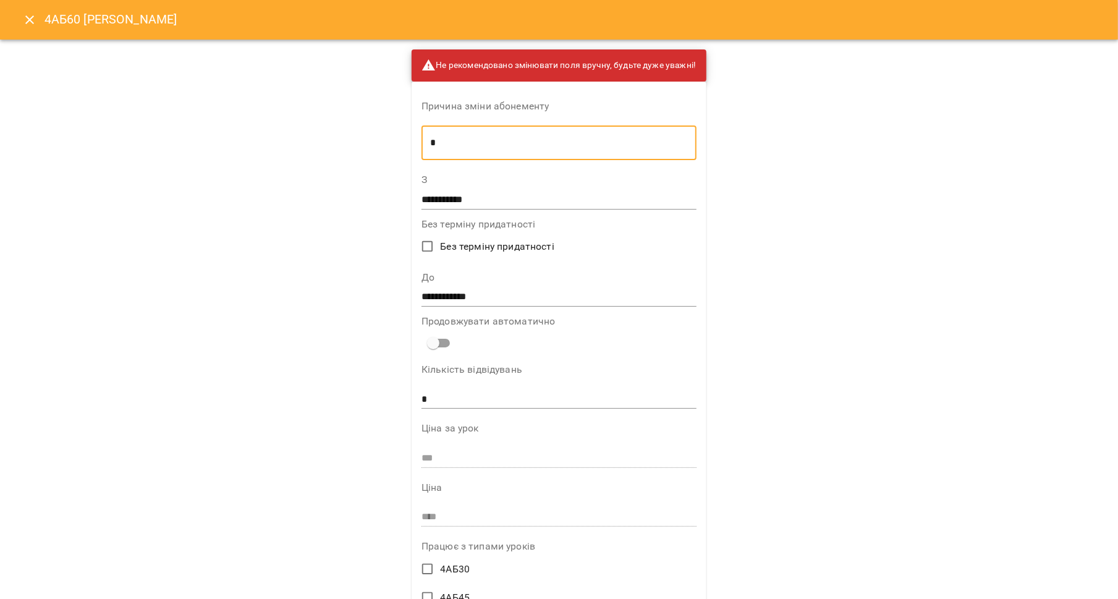
type textarea "*"
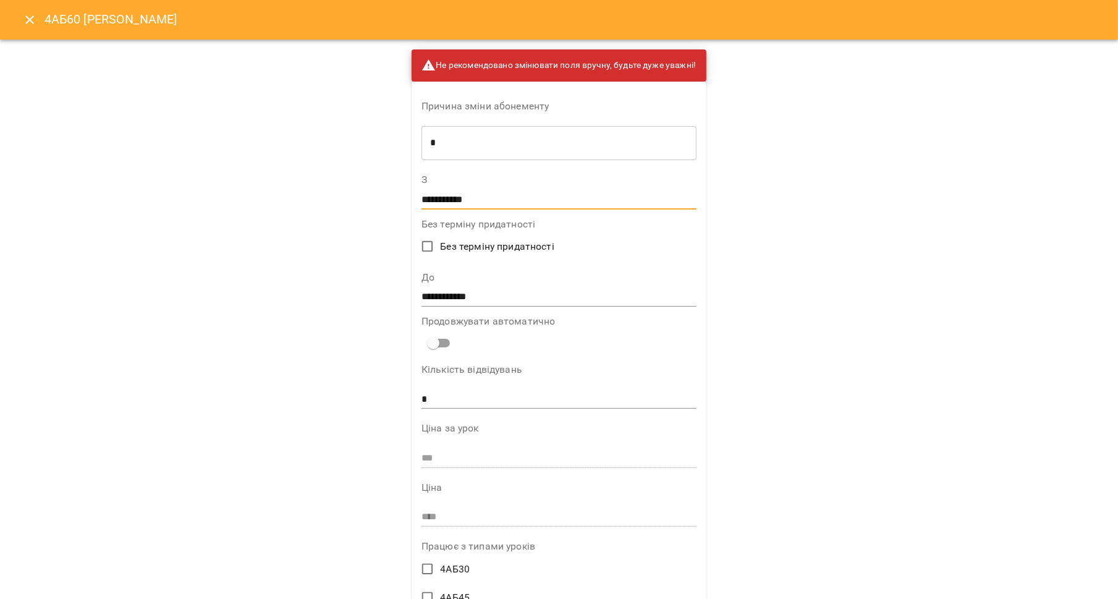
click at [497, 193] on input "**********" at bounding box center [559, 200] width 275 height 20
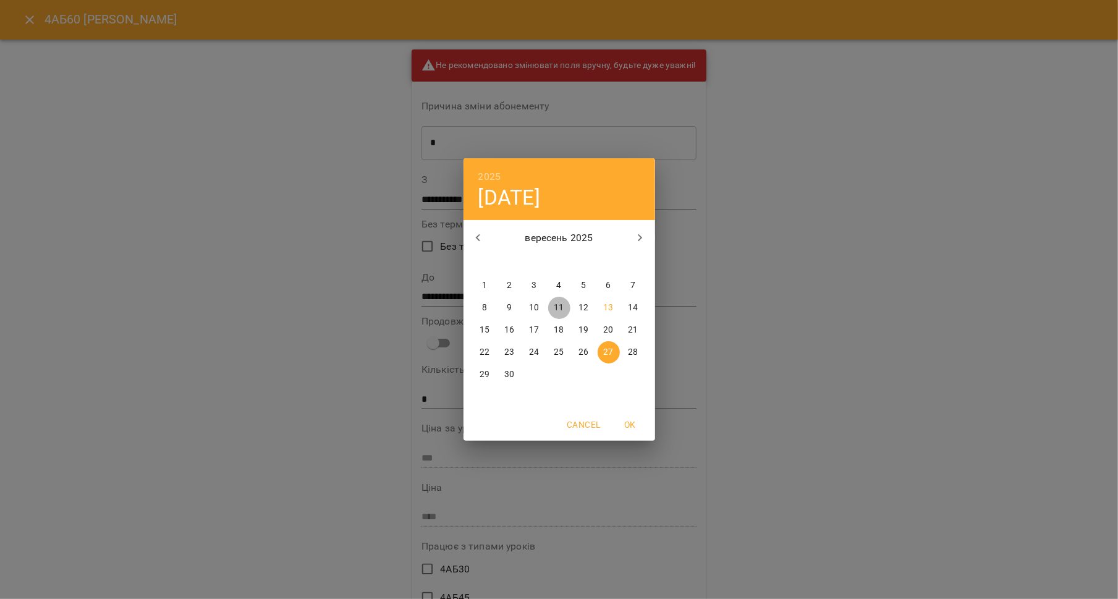
click at [556, 304] on p "11" at bounding box center [559, 308] width 10 height 12
type input "**********"
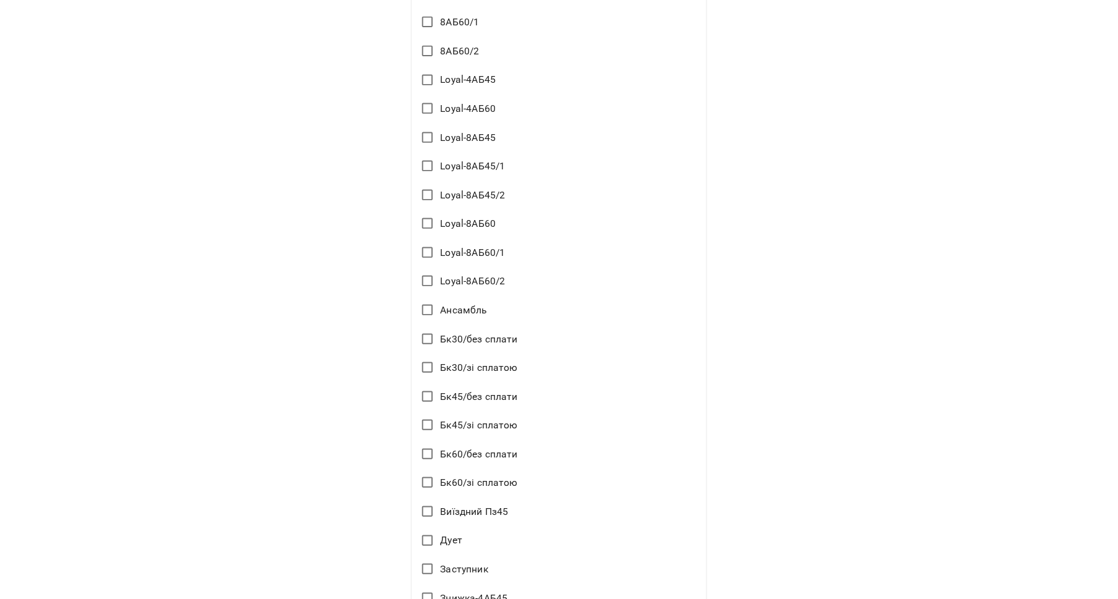
scroll to position [1338, 0]
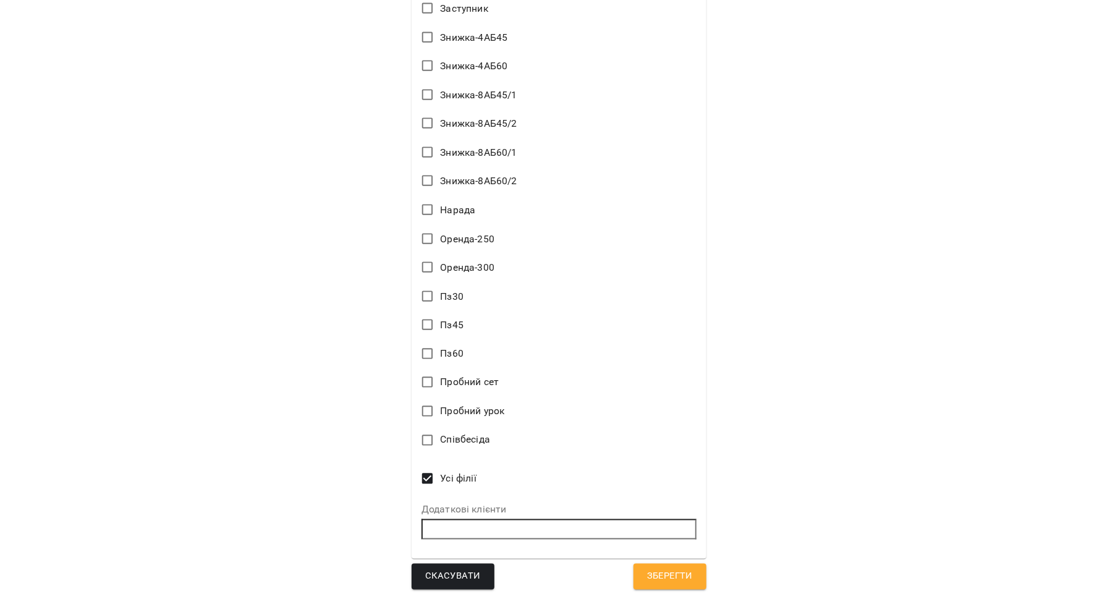
click at [640, 570] on button "Зберегти" at bounding box center [670, 577] width 73 height 26
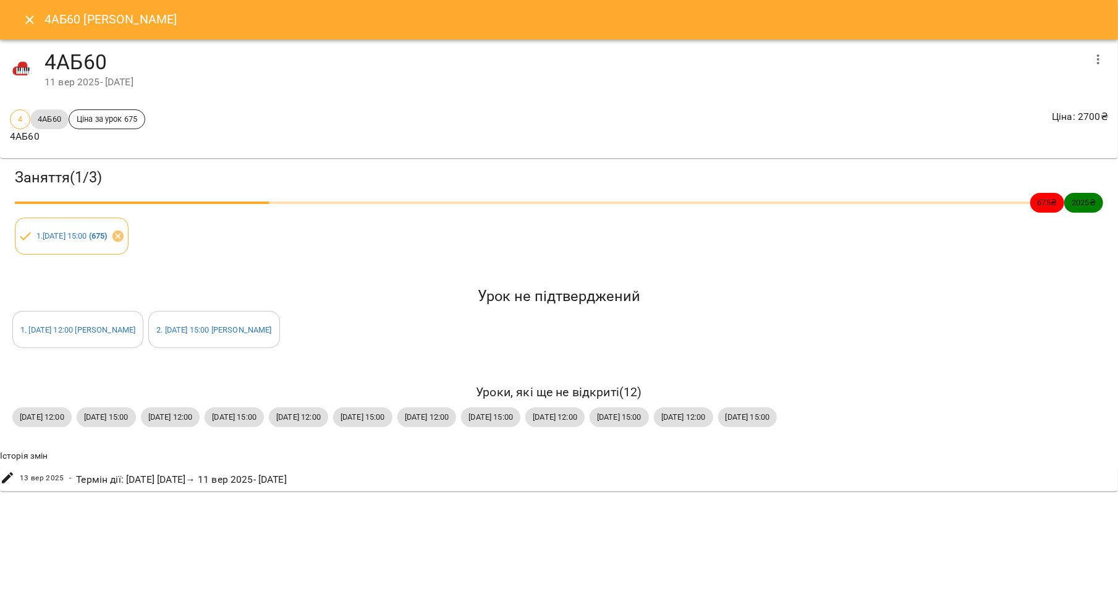
drag, startPoint x: 542, startPoint y: 401, endPoint x: 477, endPoint y: 351, distance: 82.5
click at [540, 399] on h6 "Уроки, які ще не відкриті ( 12 )" at bounding box center [559, 392] width 1094 height 19
click at [27, 20] on icon "Close" at bounding box center [29, 19] width 15 height 15
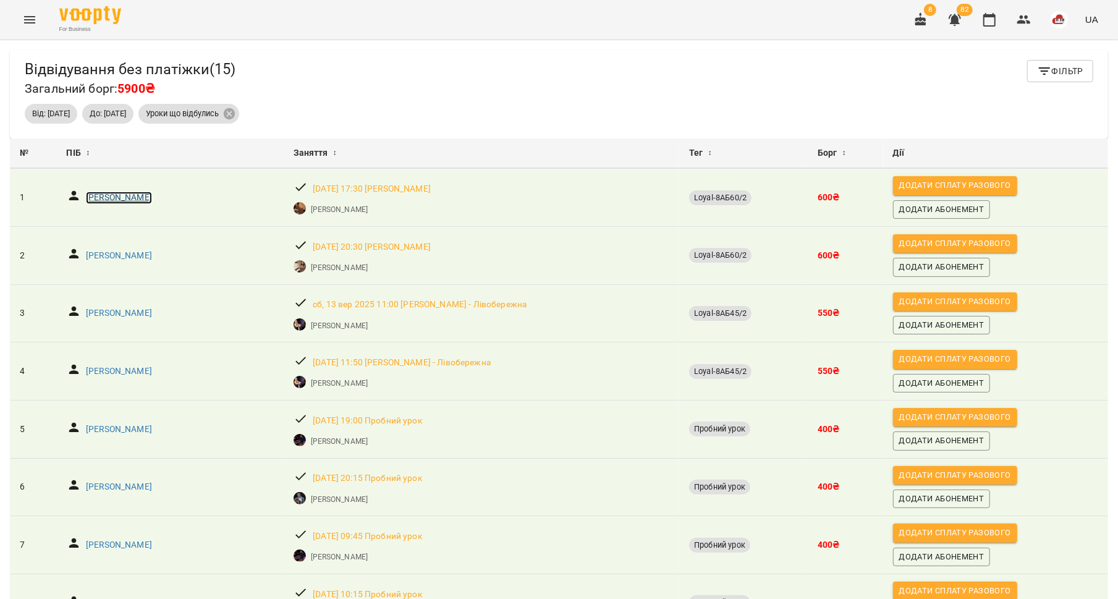
click at [122, 196] on p "Святослав Мотрин" at bounding box center [119, 198] width 66 height 12
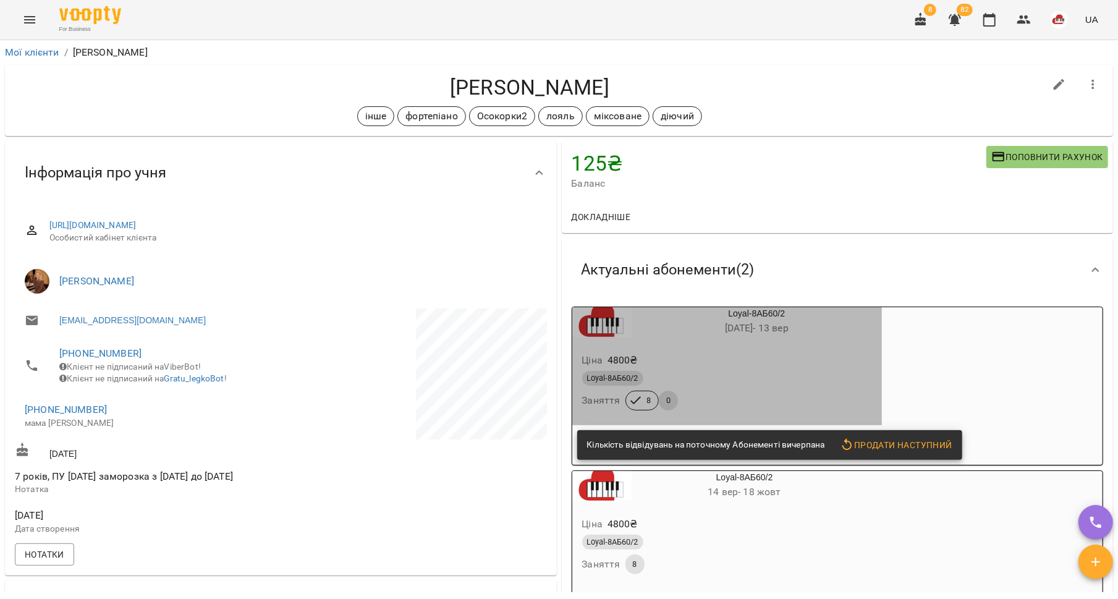
click at [702, 355] on div "Ціна 4800 ₴" at bounding box center [727, 360] width 295 height 22
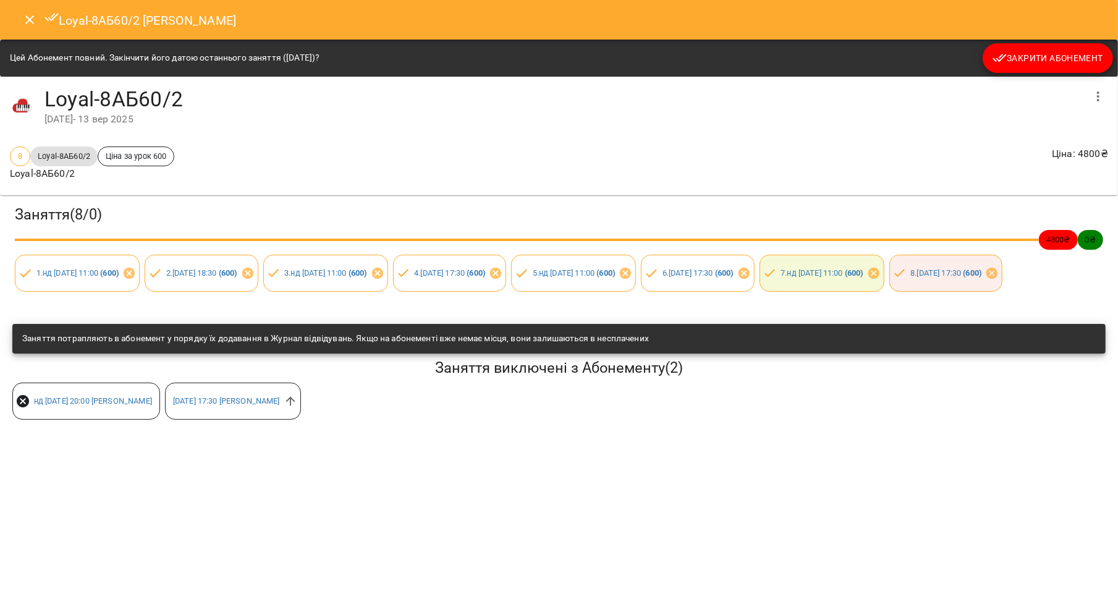
click at [1019, 49] on button "Закрити Абонемент" at bounding box center [1048, 58] width 130 height 30
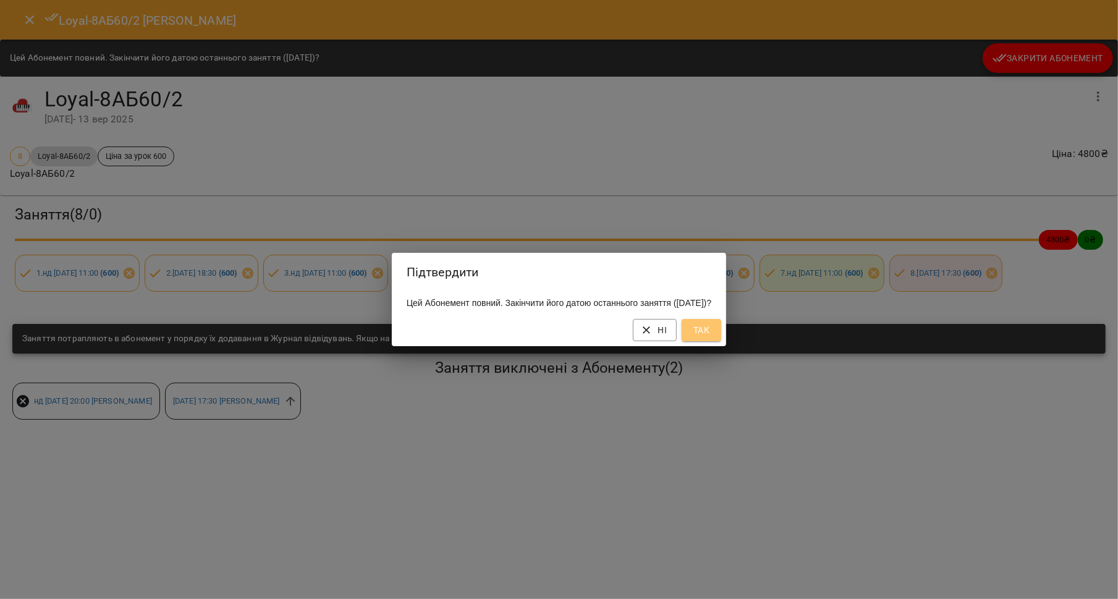
click at [711, 332] on span "Так" at bounding box center [702, 330] width 20 height 15
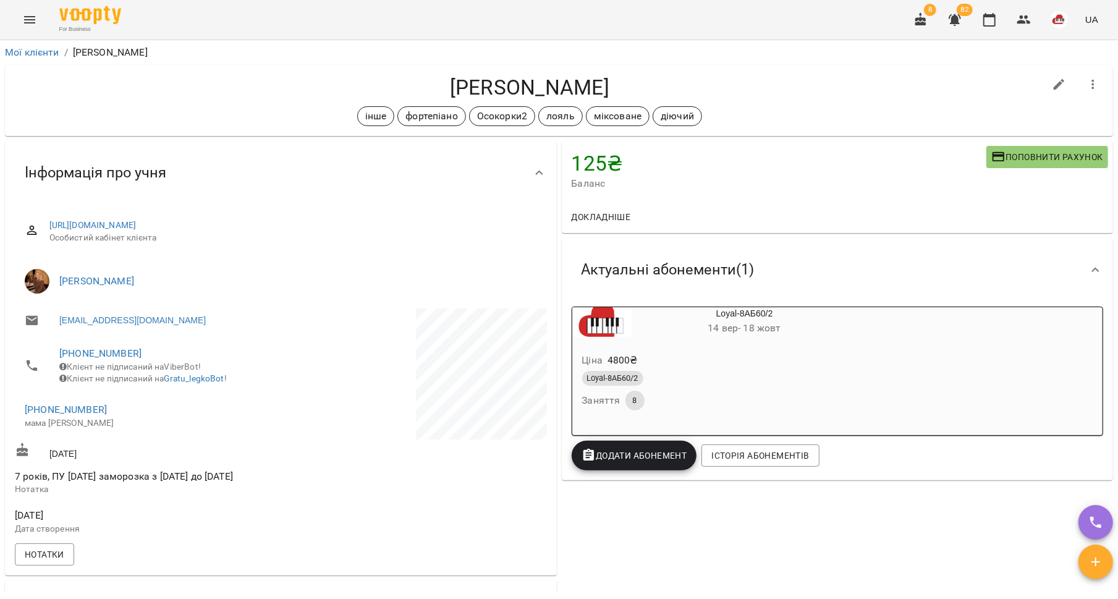
click at [860, 349] on div "Ціна 4800 ₴ Loyal-8АБ60/2 Заняття 8" at bounding box center [715, 383] width 291 height 89
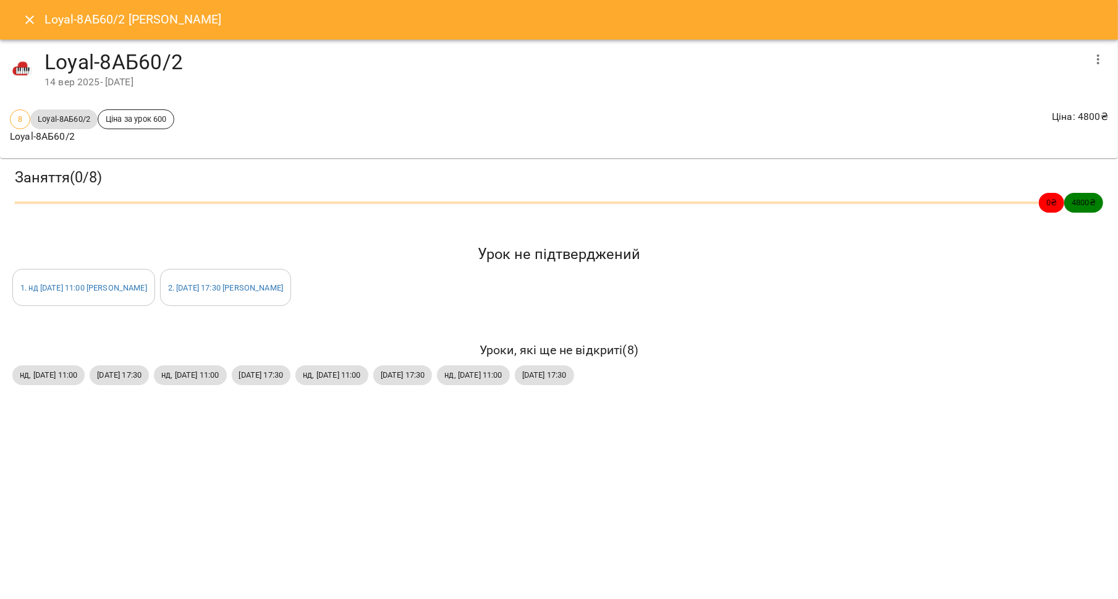
click at [1097, 66] on icon "button" at bounding box center [1098, 59] width 15 height 15
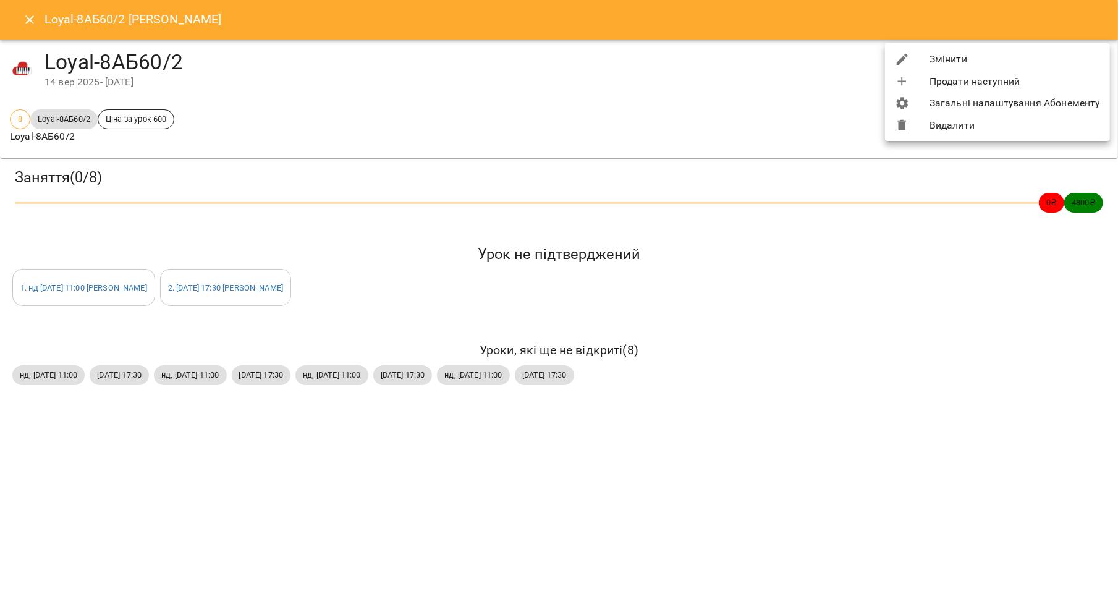
click at [1057, 57] on li "Змінити" at bounding box center [997, 59] width 225 height 22
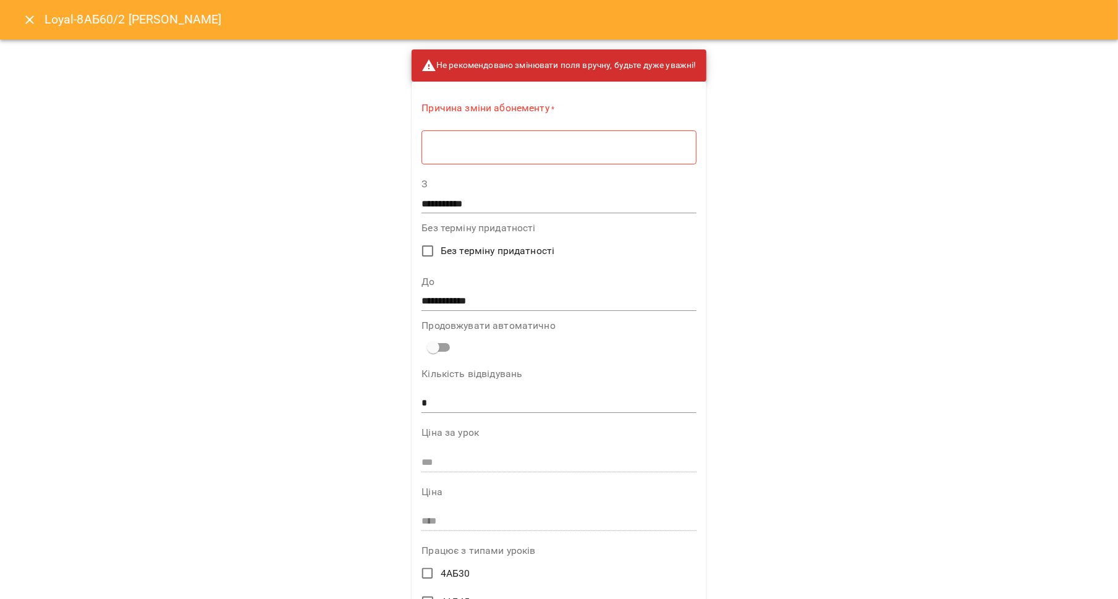
click at [668, 153] on textarea at bounding box center [558, 148] width 257 height 12
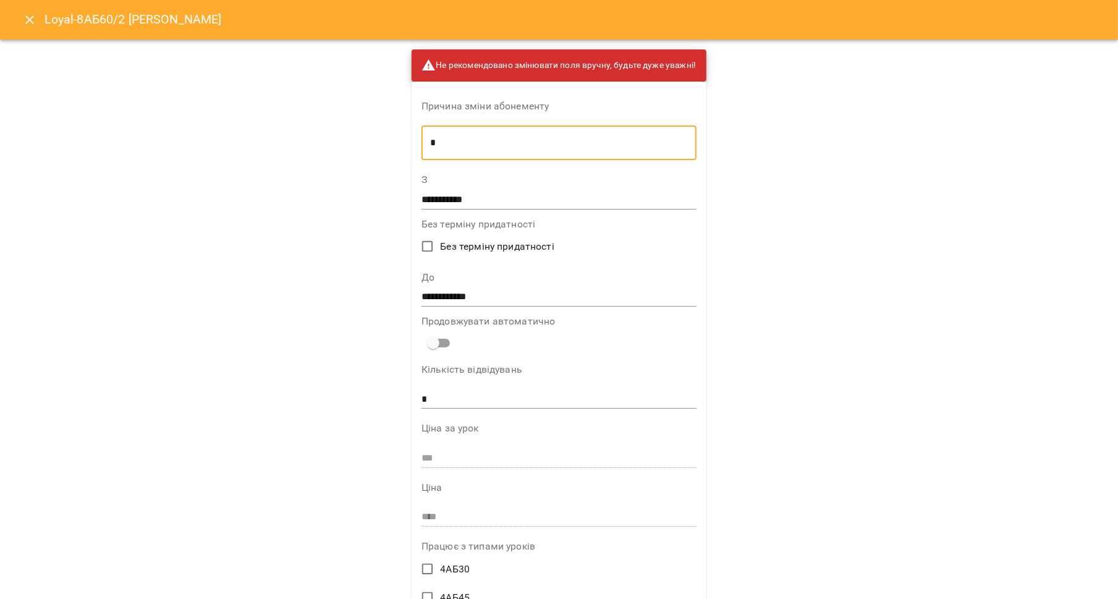
type textarea "*"
click at [551, 200] on input "**********" at bounding box center [559, 200] width 275 height 20
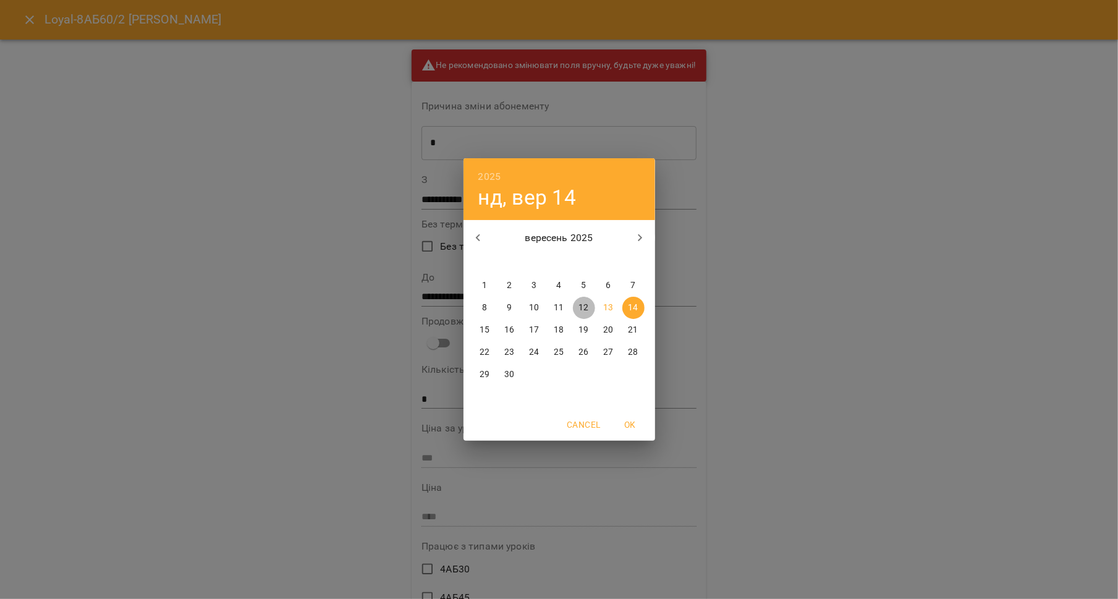
click at [580, 307] on p "12" at bounding box center [584, 308] width 10 height 12
type input "**********"
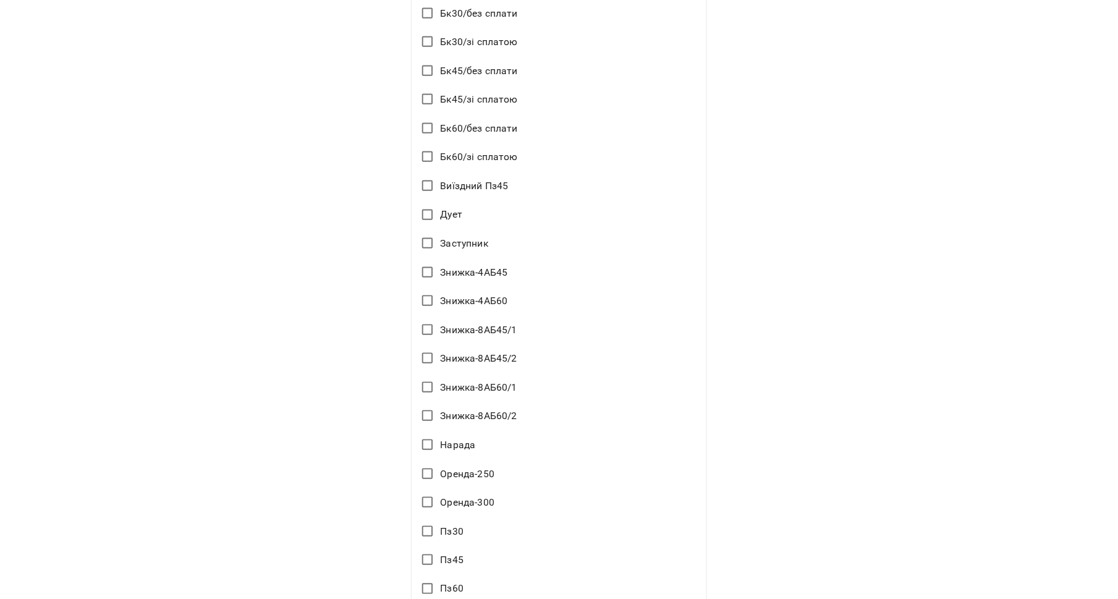
scroll to position [1338, 0]
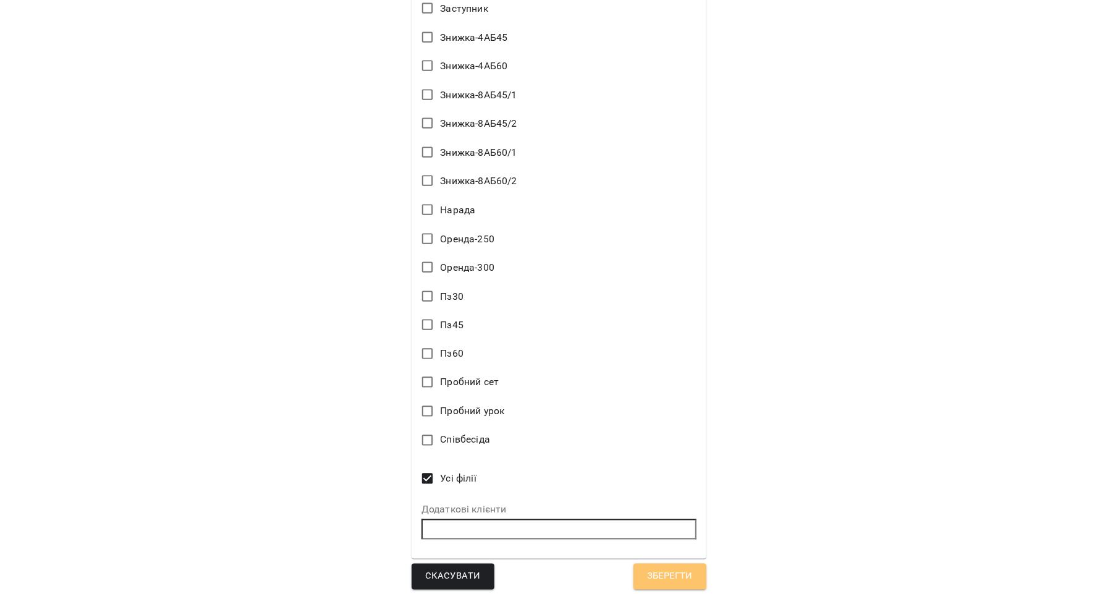
click at [673, 572] on span "Зберегти" at bounding box center [670, 577] width 46 height 16
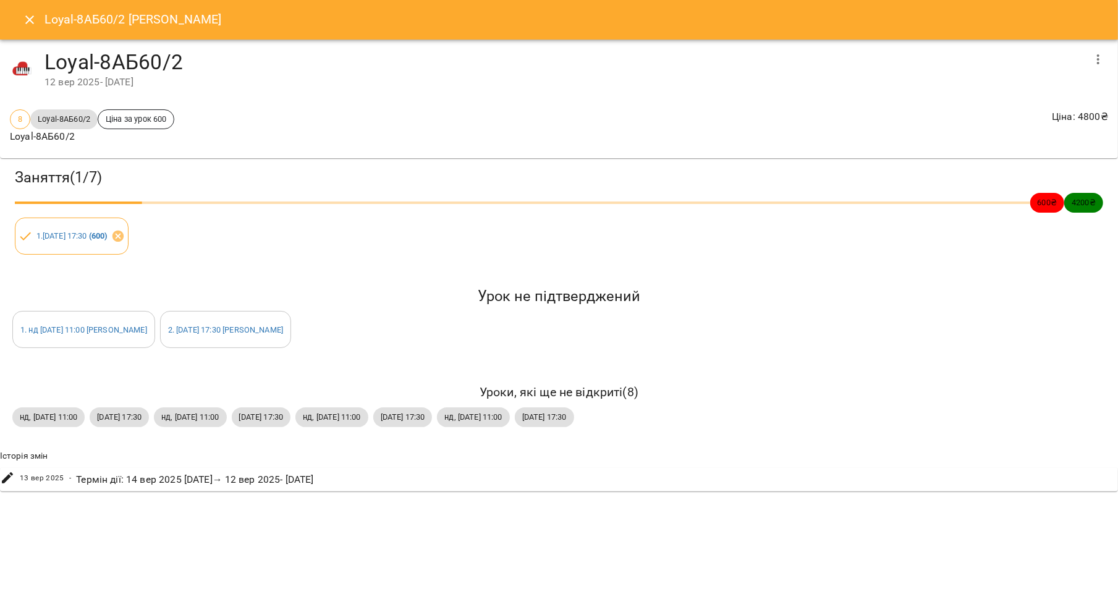
click at [30, 30] on button "Close" at bounding box center [30, 20] width 30 height 30
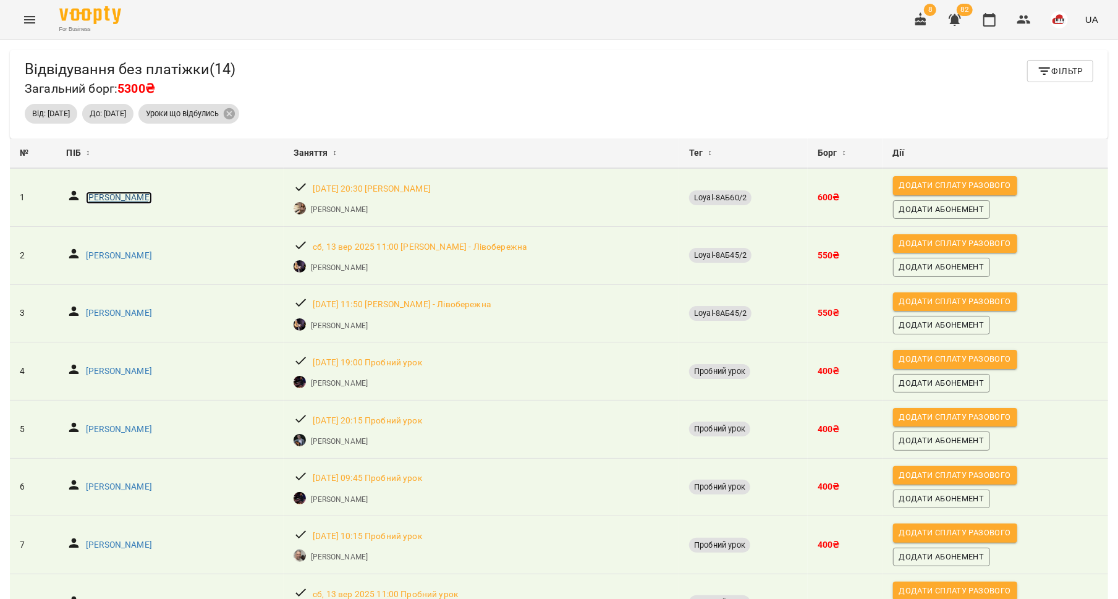
click at [117, 200] on p "[PERSON_NAME]" at bounding box center [119, 198] width 66 height 12
click at [132, 253] on p "[PERSON_NAME]" at bounding box center [119, 256] width 66 height 12
